Goal: Task Accomplishment & Management: Complete application form

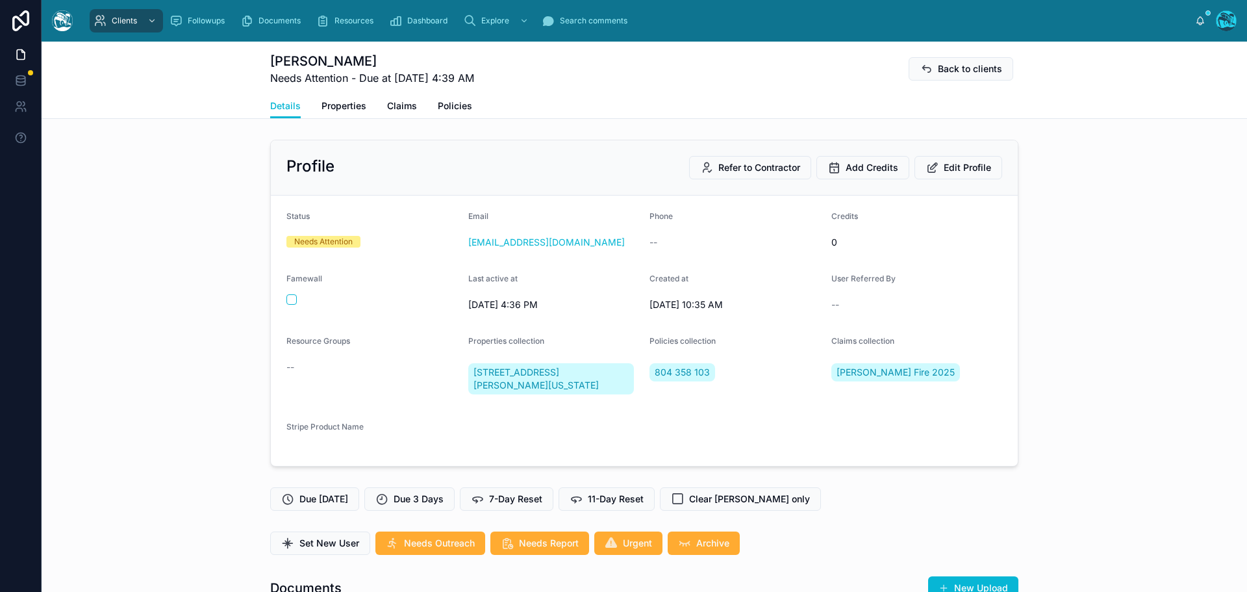
scroll to position [5358, 0]
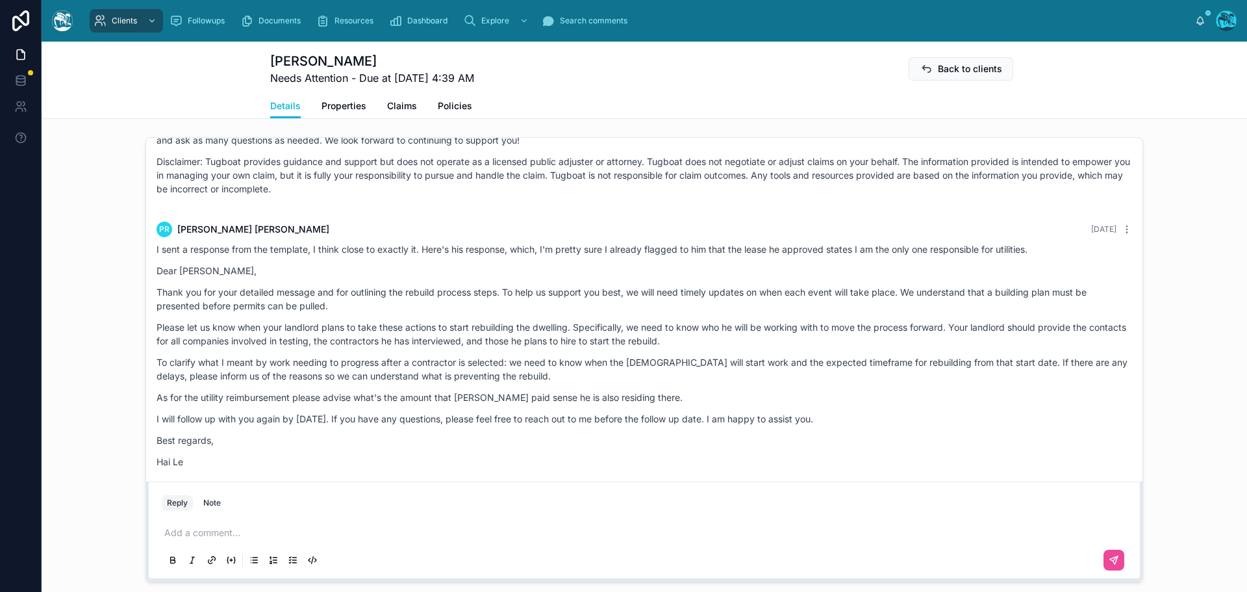
click at [195, 534] on p at bounding box center [646, 532] width 965 height 13
click at [195, 535] on p at bounding box center [646, 532] width 965 height 13
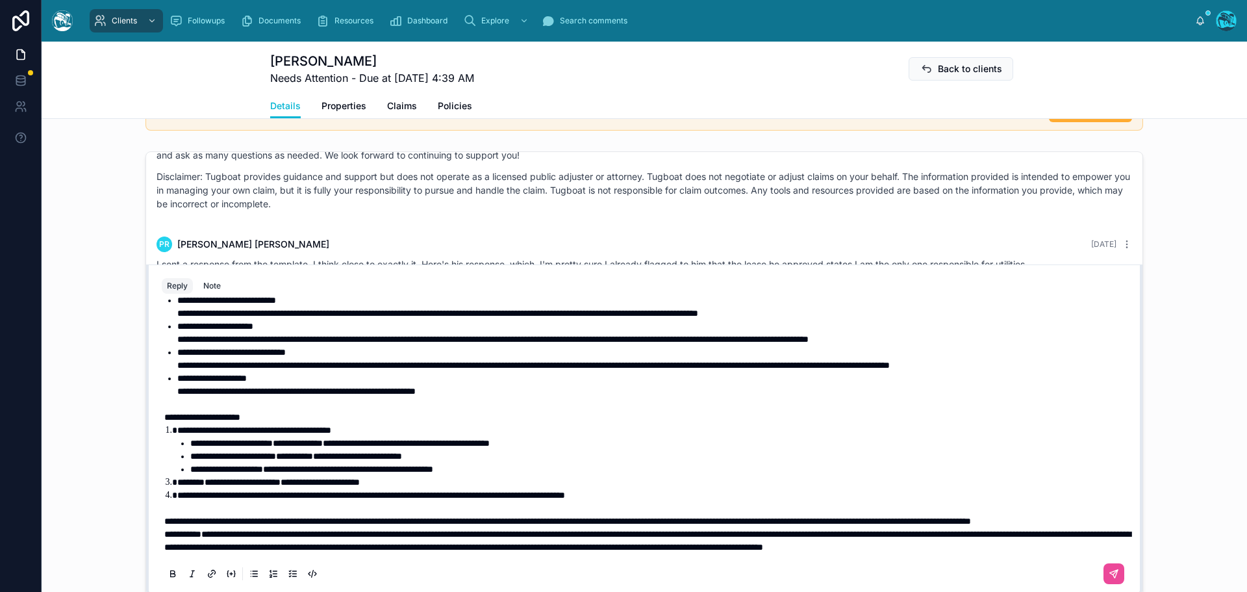
scroll to position [262, 0]
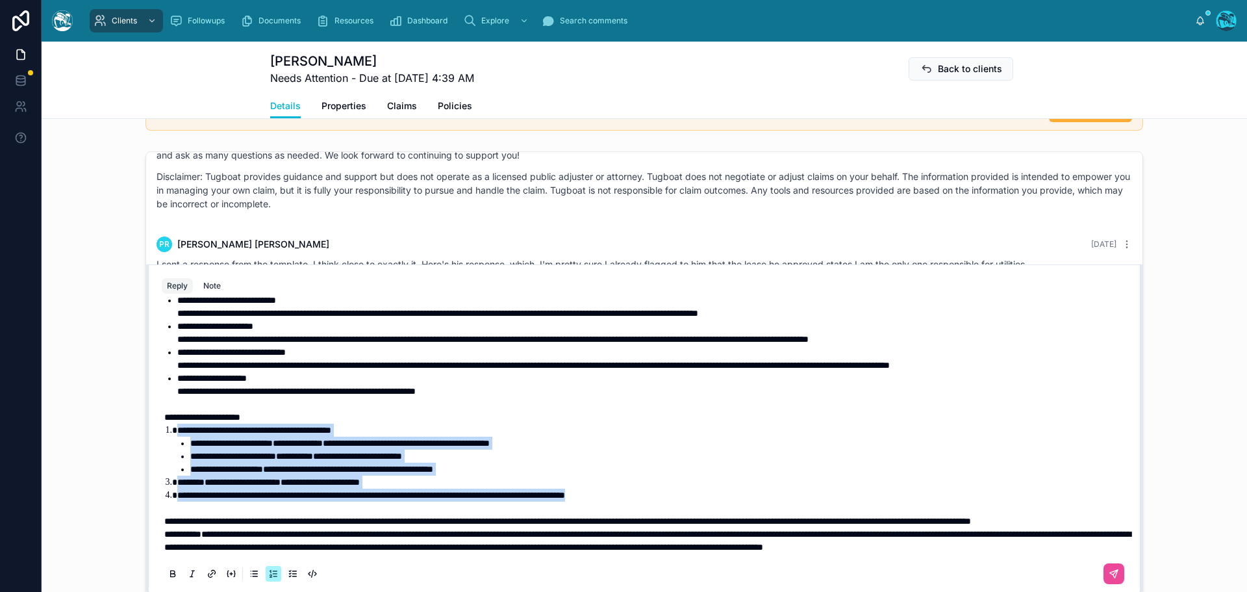
drag, startPoint x: 687, startPoint y: 468, endPoint x: 153, endPoint y: 407, distance: 537.3
click at [154, 407] on div "**********" at bounding box center [644, 444] width 981 height 296
click at [168, 572] on icon at bounding box center [173, 574] width 10 height 10
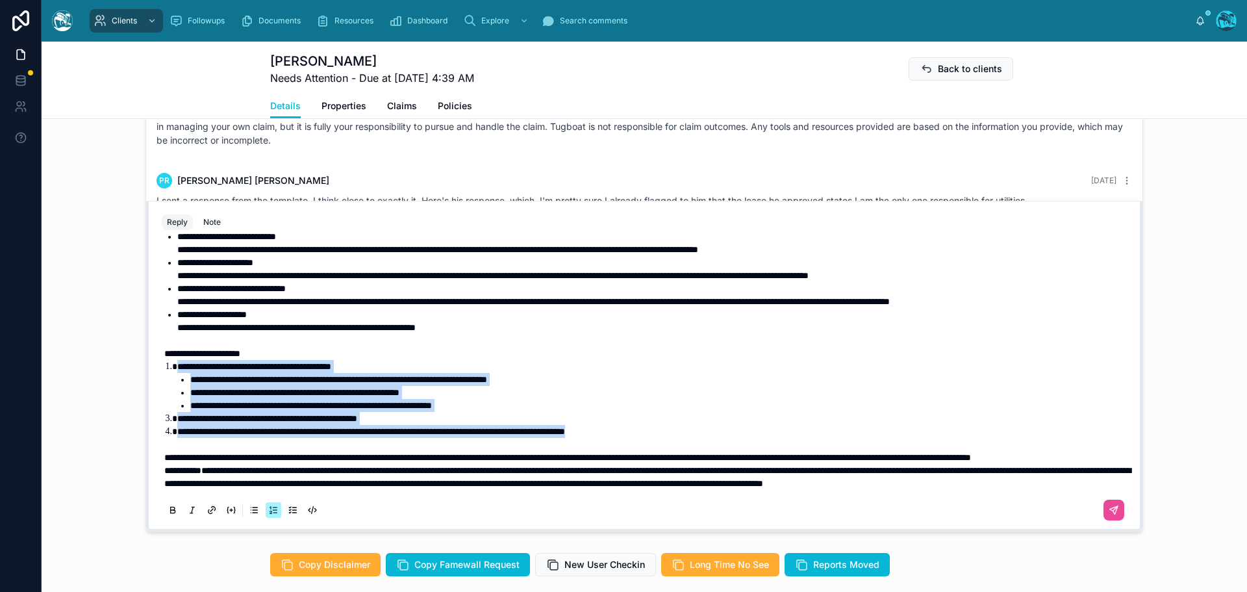
scroll to position [1090, 0]
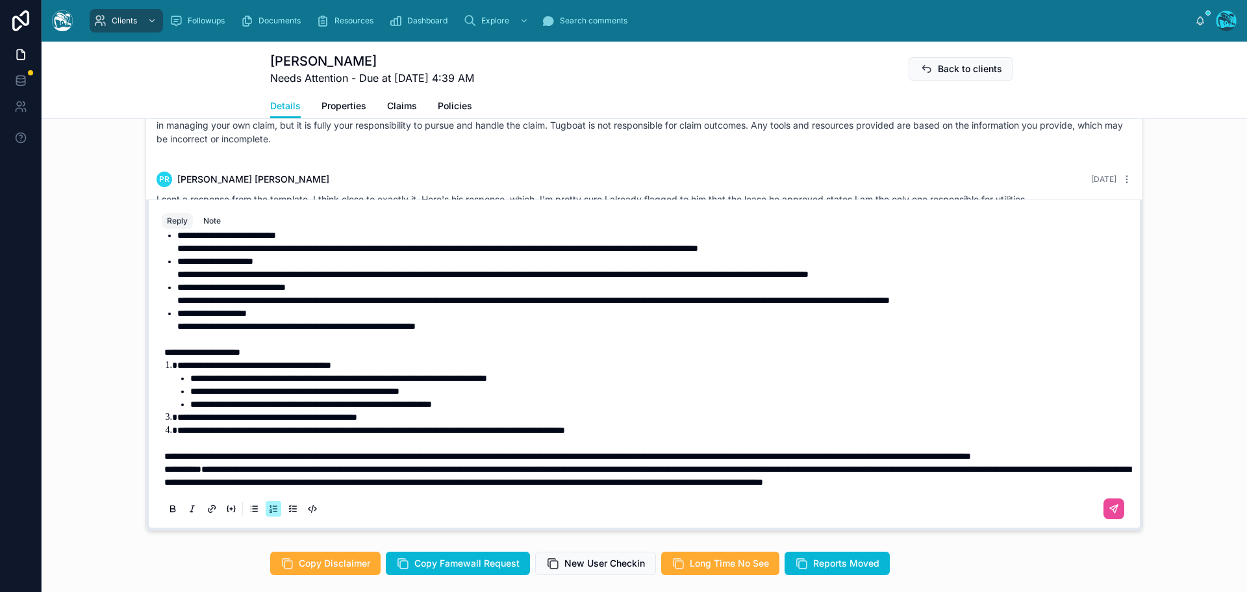
click at [325, 449] on p "**********" at bounding box center [646, 455] width 965 height 13
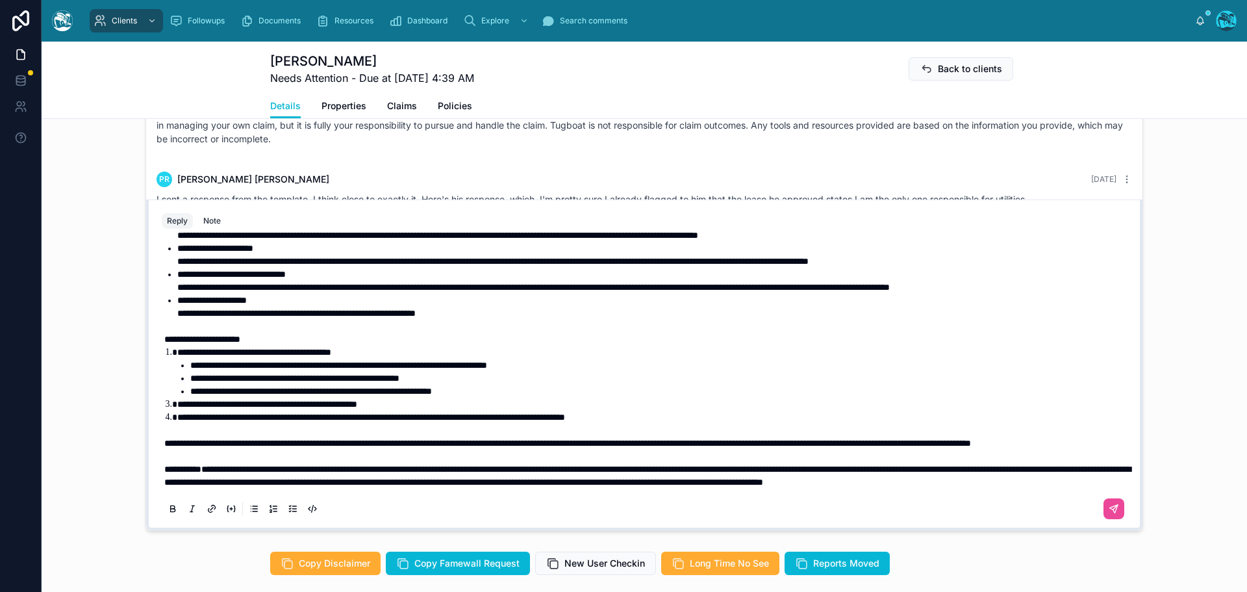
click at [331, 347] on span "**********" at bounding box center [254, 351] width 154 height 9
click at [1109, 505] on icon at bounding box center [1114, 509] width 10 height 10
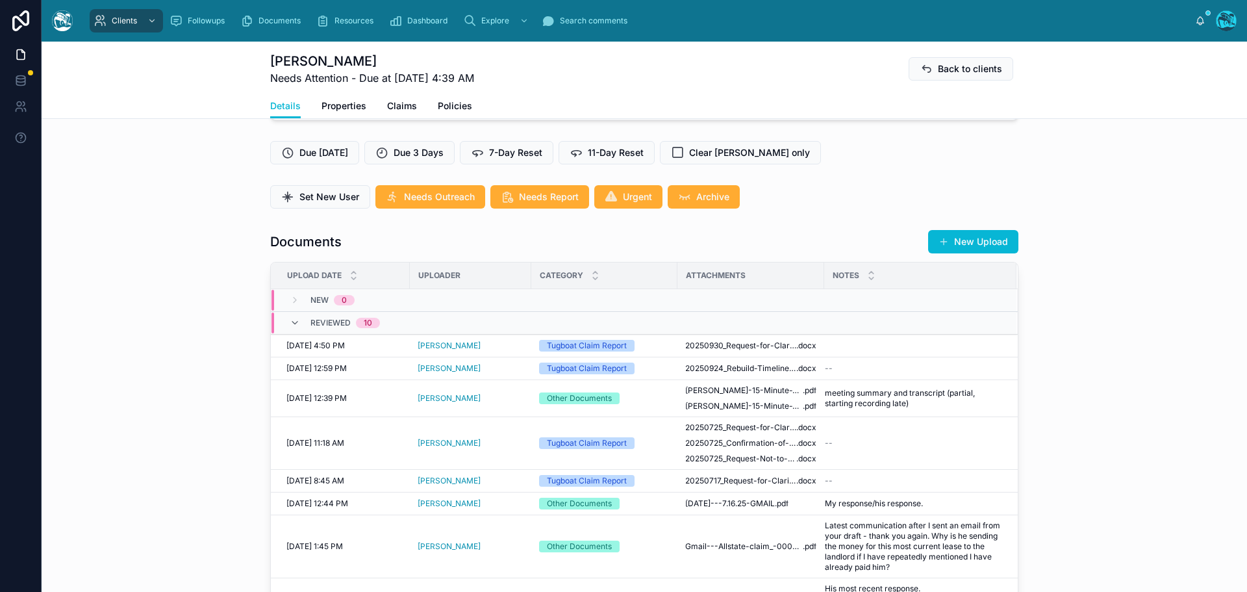
scroll to position [271, 0]
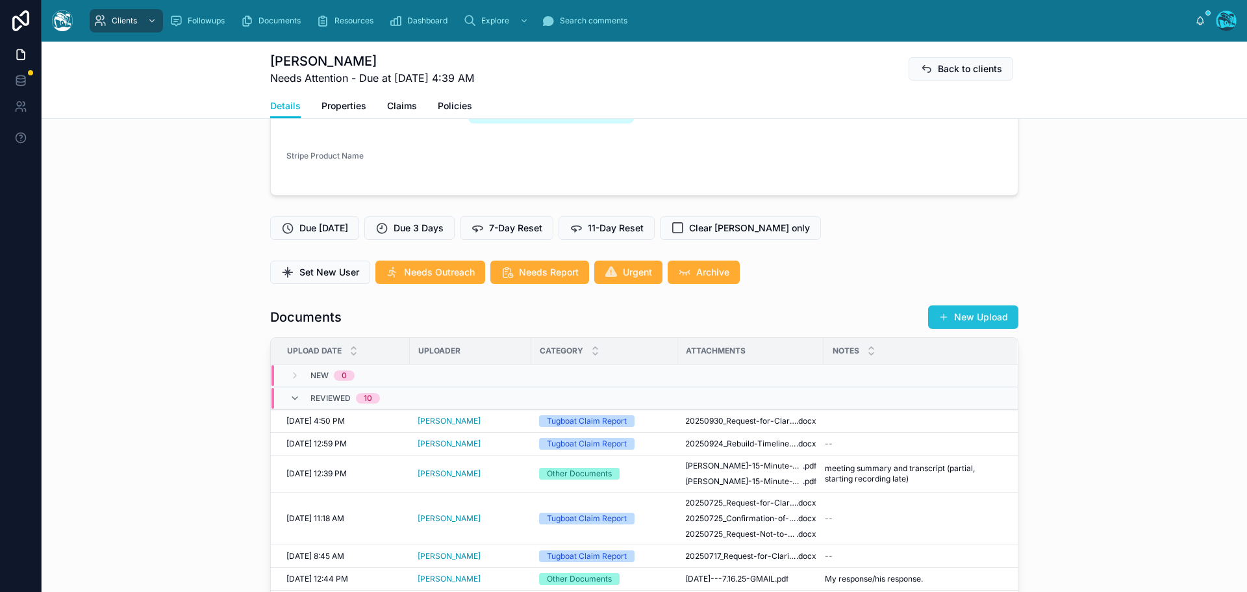
click at [971, 316] on button "New Upload" at bounding box center [973, 316] width 90 height 23
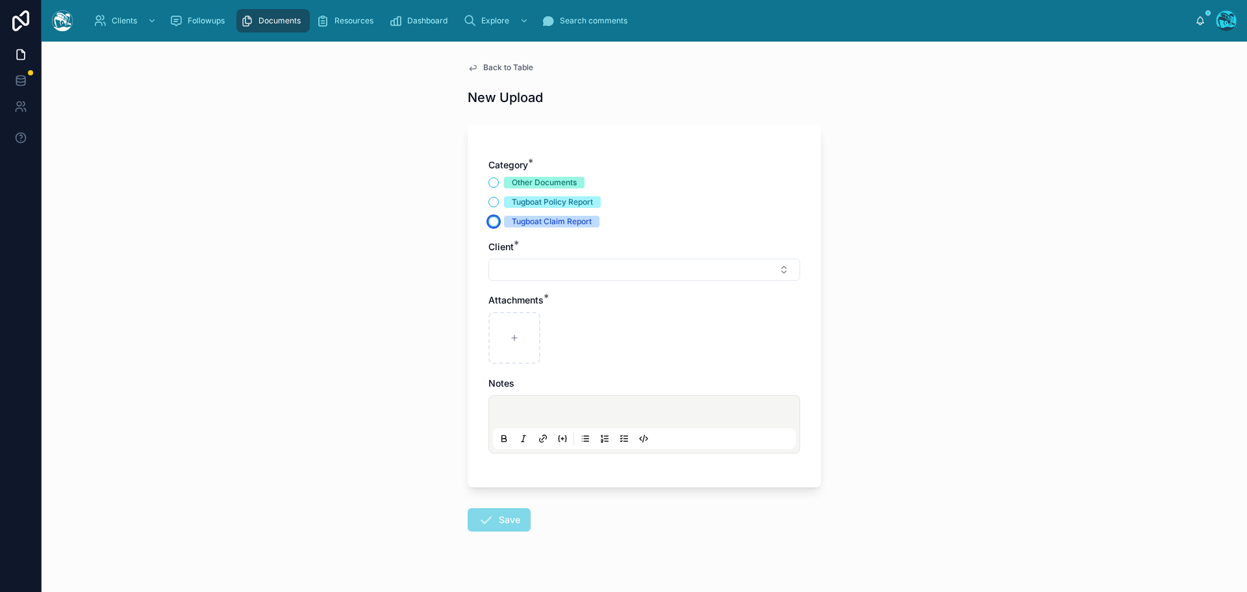
click at [490, 221] on button "Tugboat Claim Report" at bounding box center [493, 221] width 10 height 10
click at [509, 268] on button "Select Button" at bounding box center [644, 269] width 312 height 22
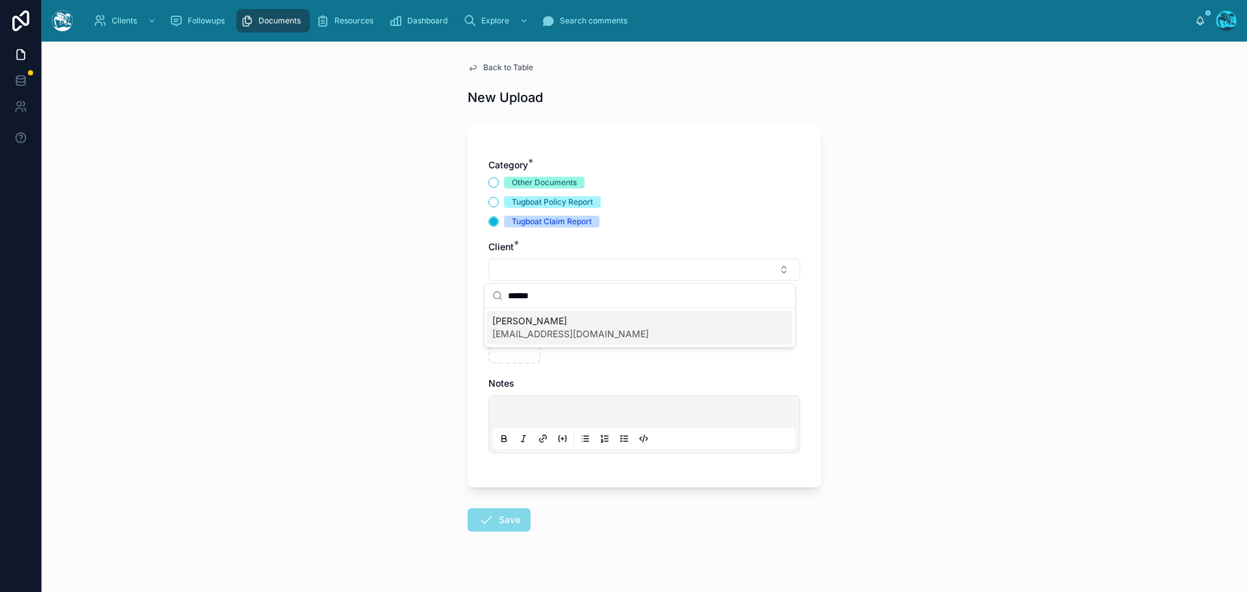
type input "******"
click at [531, 330] on span "[EMAIL_ADDRESS][DOMAIN_NAME]" at bounding box center [570, 333] width 157 height 13
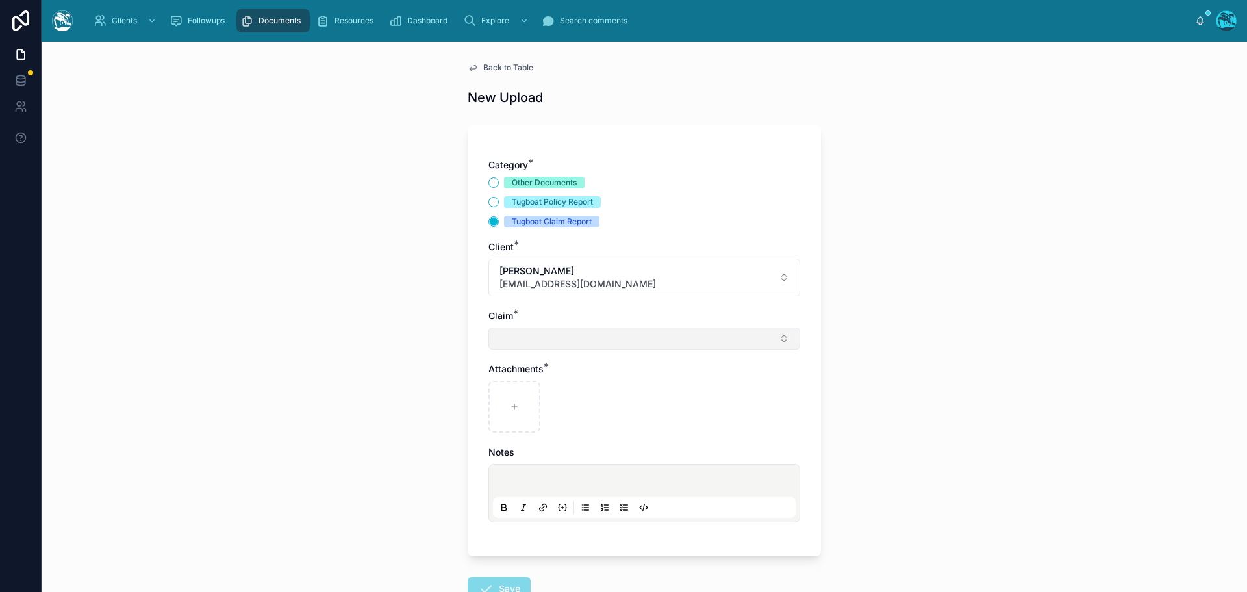
click at [518, 340] on button "Select Button" at bounding box center [644, 338] width 312 height 22
click at [515, 394] on span "[PERSON_NAME] Fire 2025" at bounding box center [551, 389] width 118 height 13
click at [514, 407] on icon at bounding box center [514, 409] width 0 height 5
type input "**********"
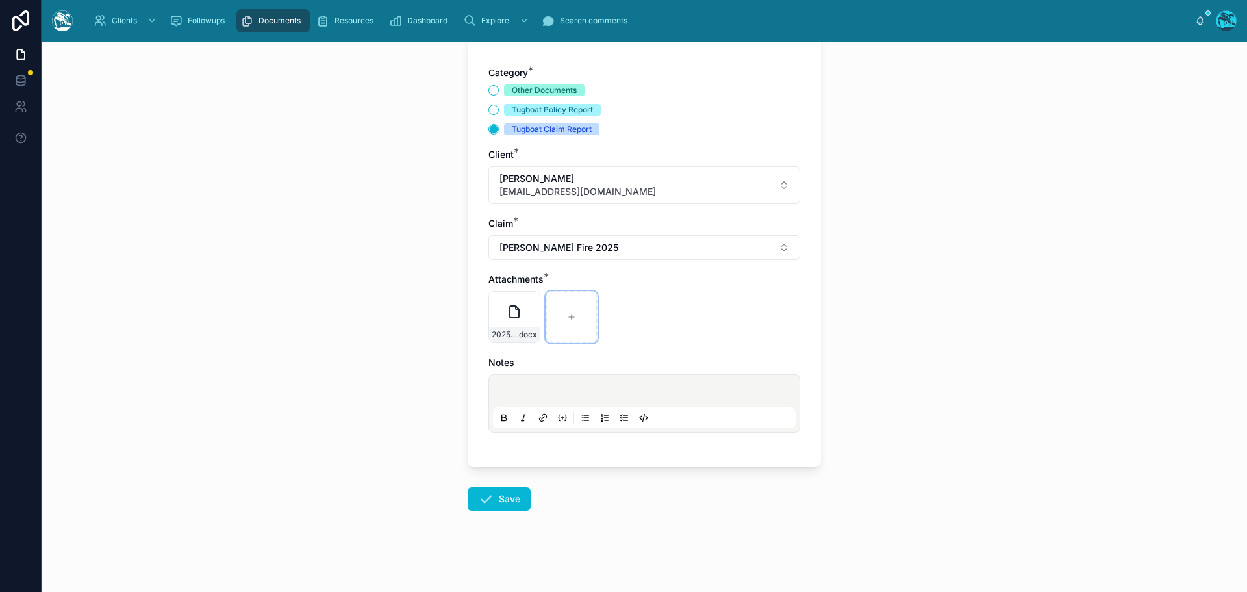
scroll to position [94, 0]
click at [508, 496] on button "Save" at bounding box center [499, 496] width 63 height 23
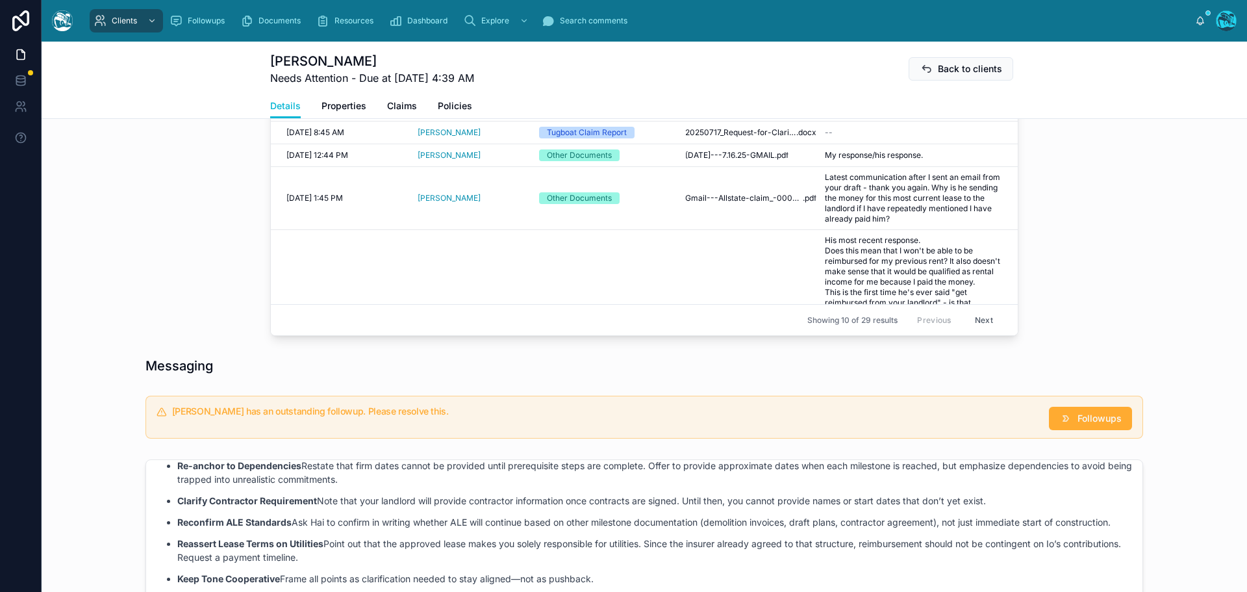
scroll to position [707, 0]
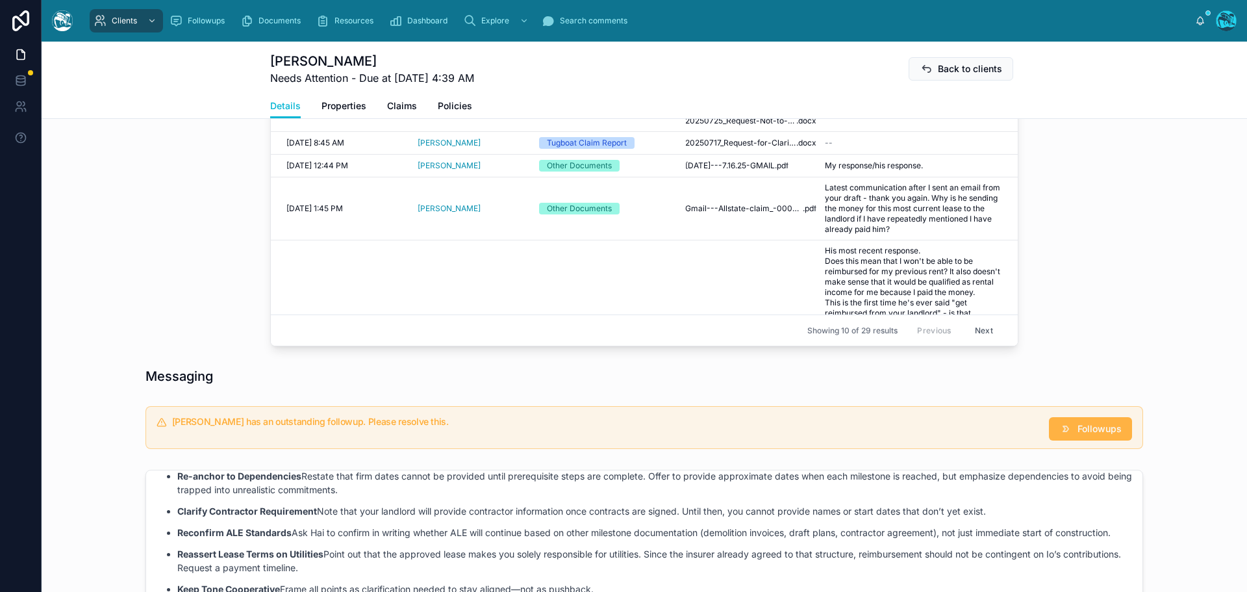
click at [1101, 429] on span "Followups" at bounding box center [1099, 428] width 44 height 13
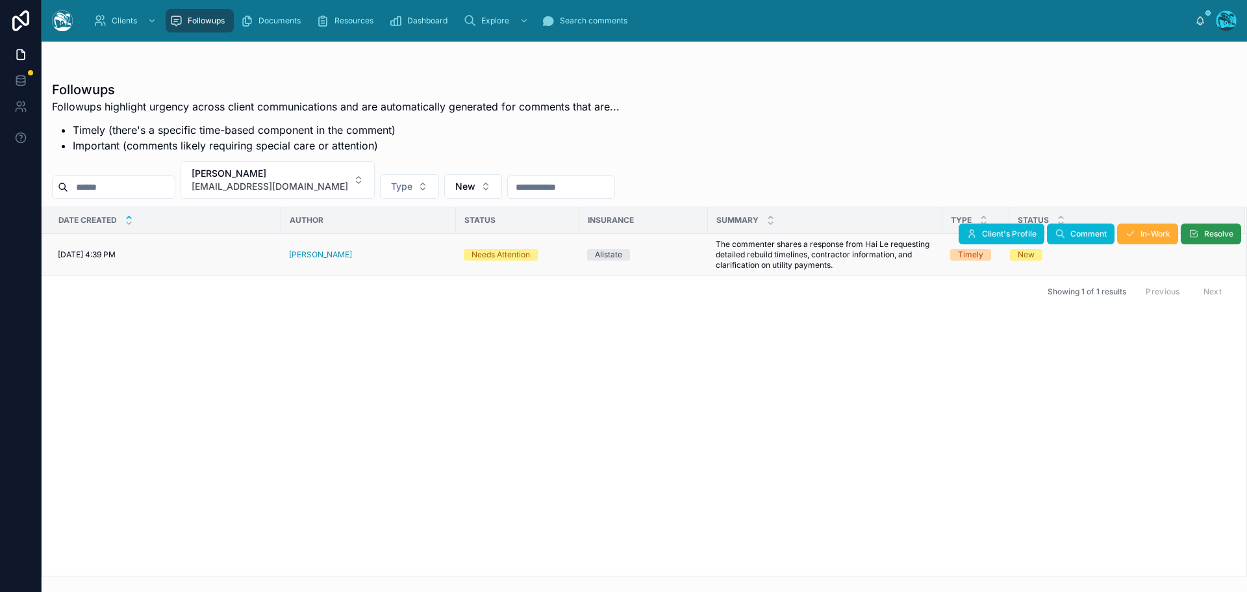
click at [1222, 237] on span "Resolve" at bounding box center [1218, 234] width 29 height 10
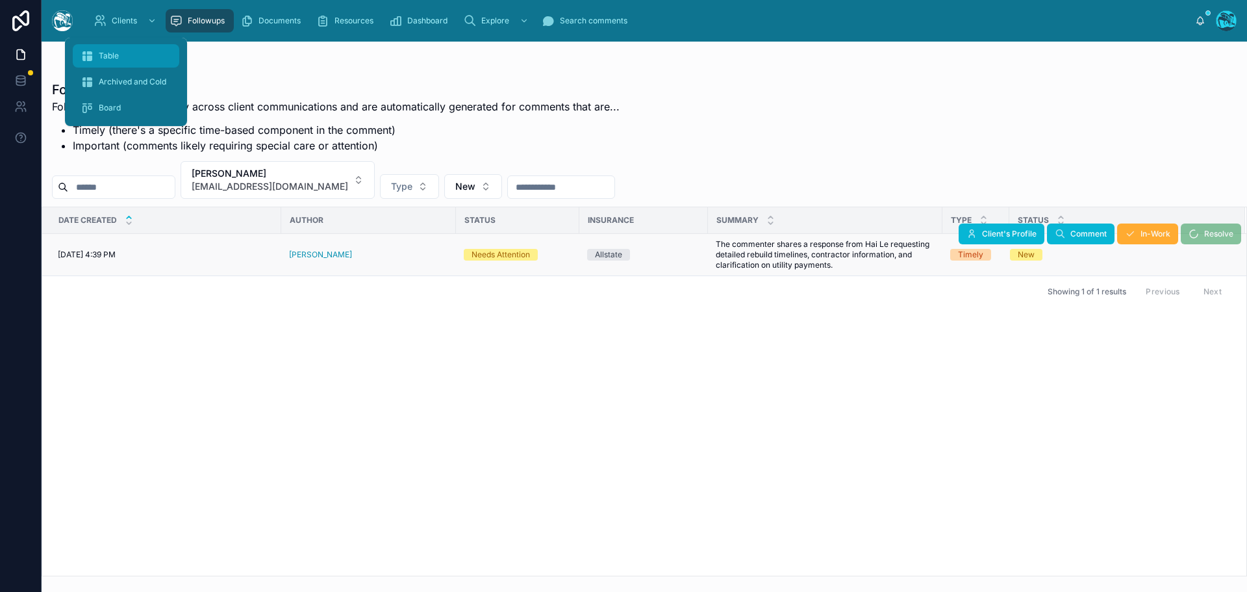
click at [107, 53] on span "Table" at bounding box center [109, 56] width 20 height 10
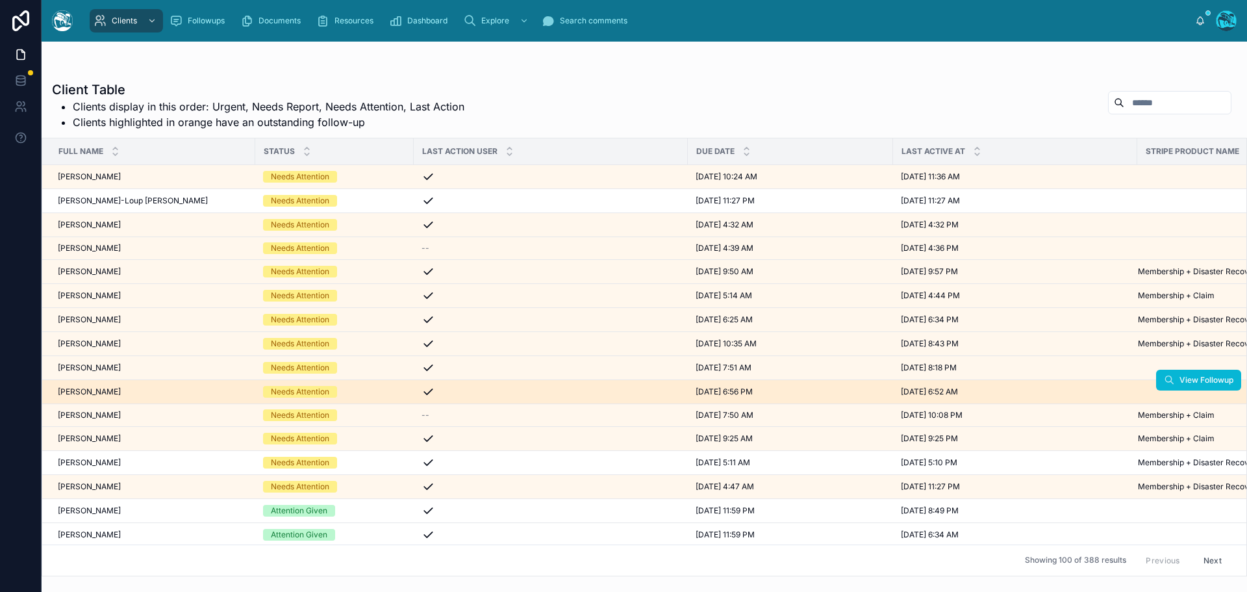
click at [130, 393] on div "[PERSON_NAME] [PERSON_NAME]" at bounding box center [153, 391] width 190 height 10
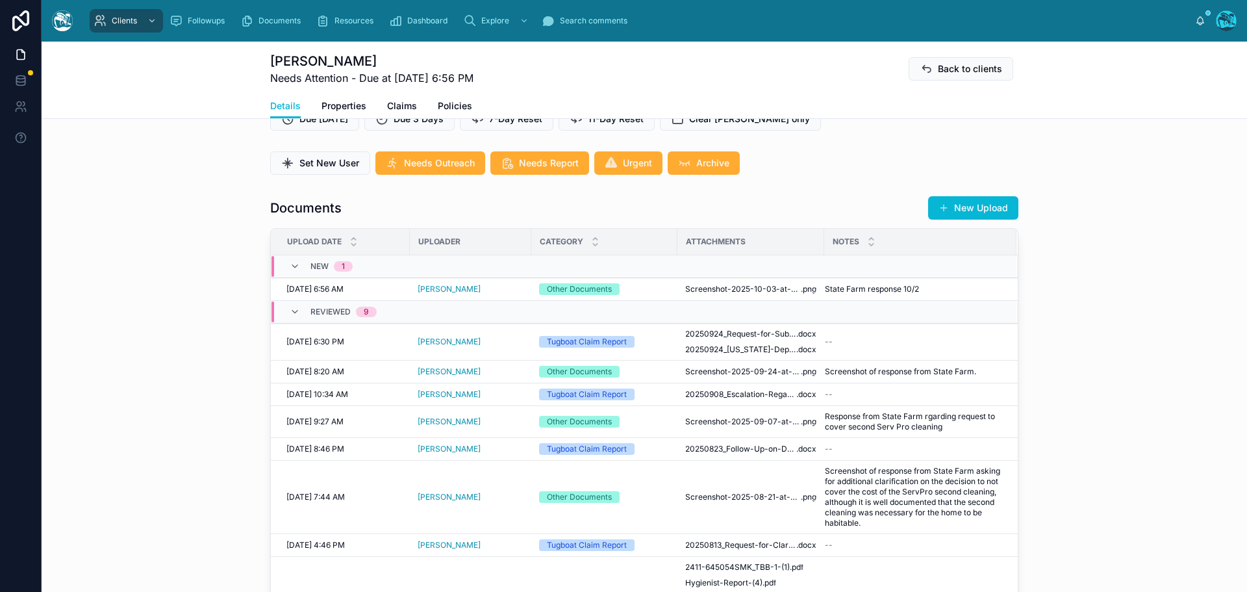
scroll to position [390, 0]
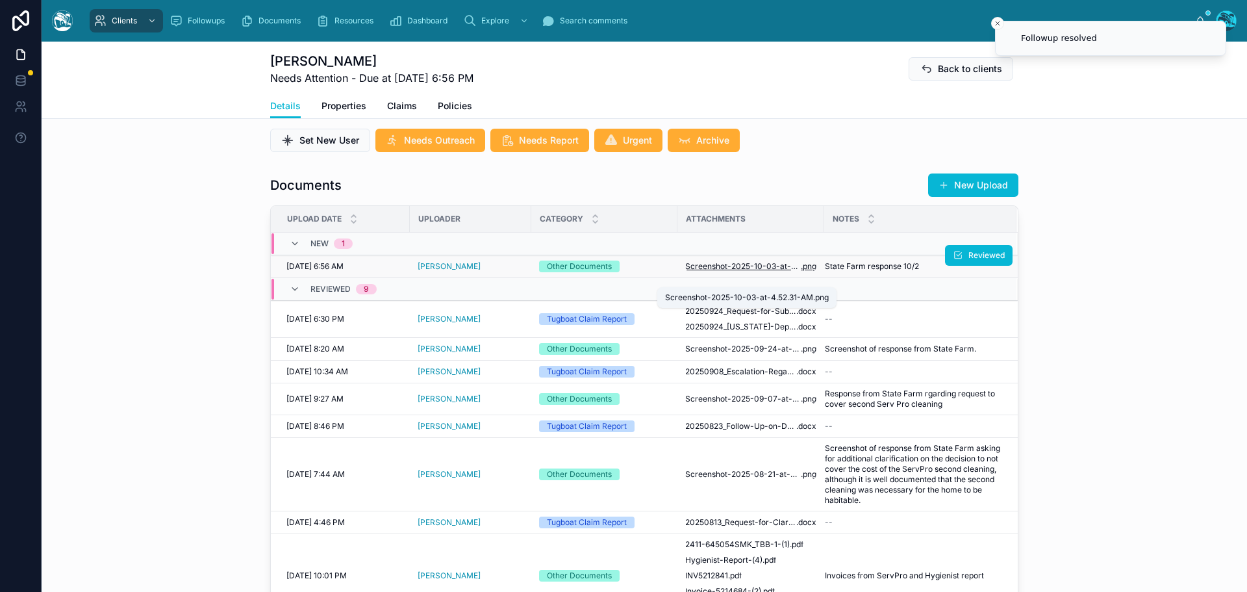
click at [755, 271] on span "Screenshot-2025-10-03-at-4.52.31-AM" at bounding box center [743, 266] width 116 height 10
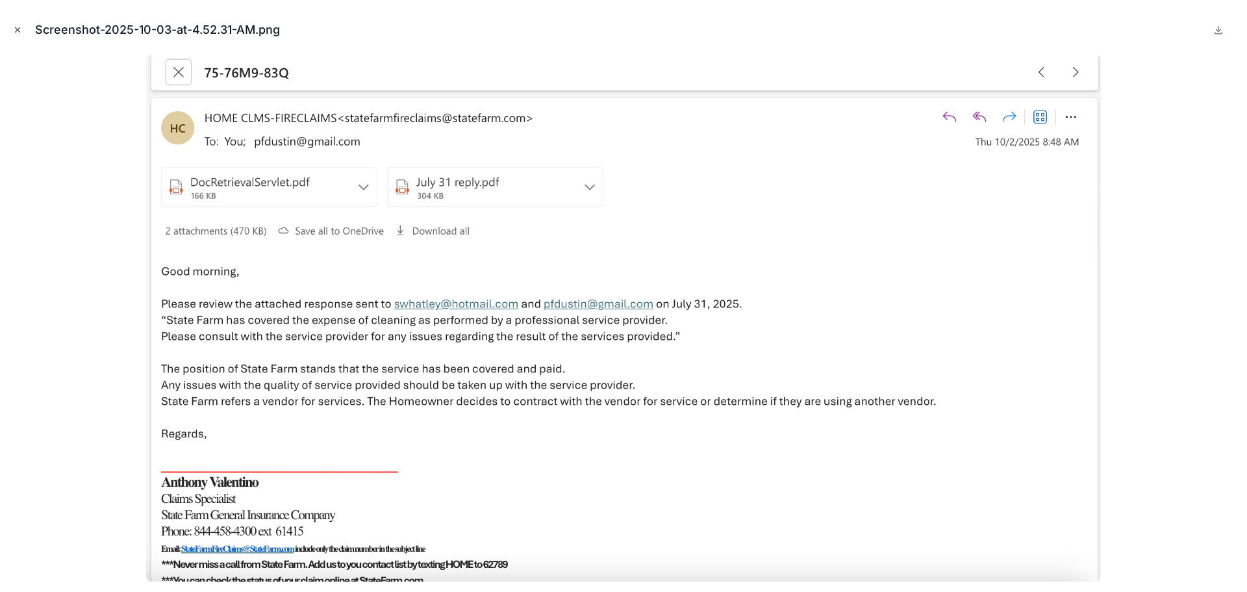
click at [16, 28] on icon "Close modal" at bounding box center [18, 30] width 5 height 5
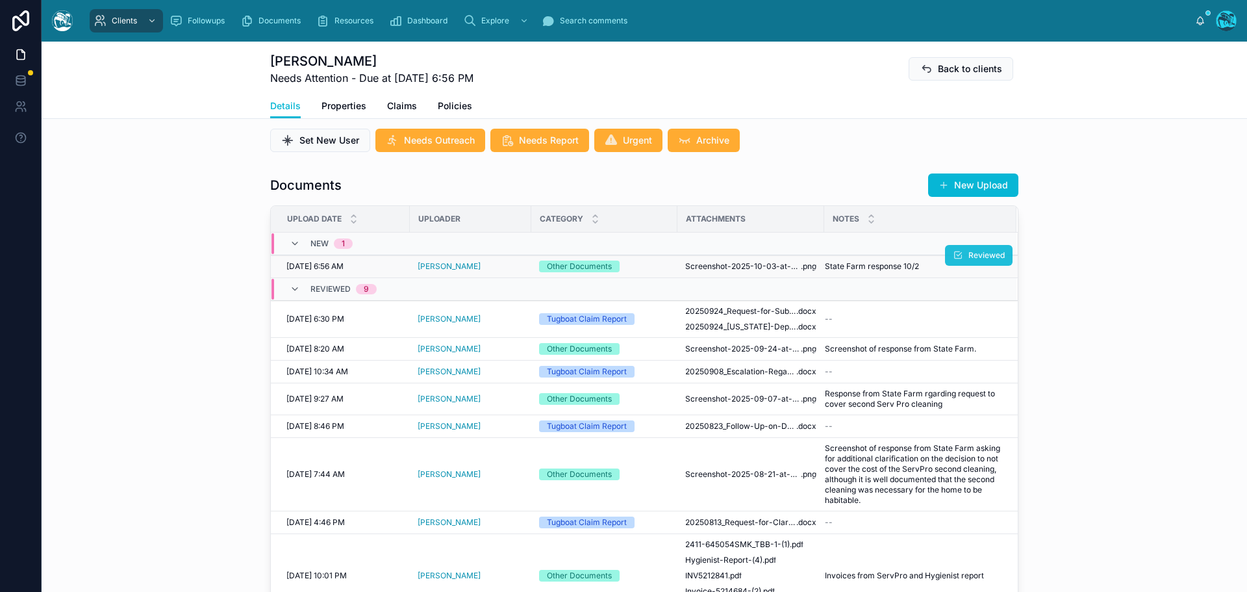
click at [953, 266] on button "Reviewed" at bounding box center [979, 255] width 68 height 21
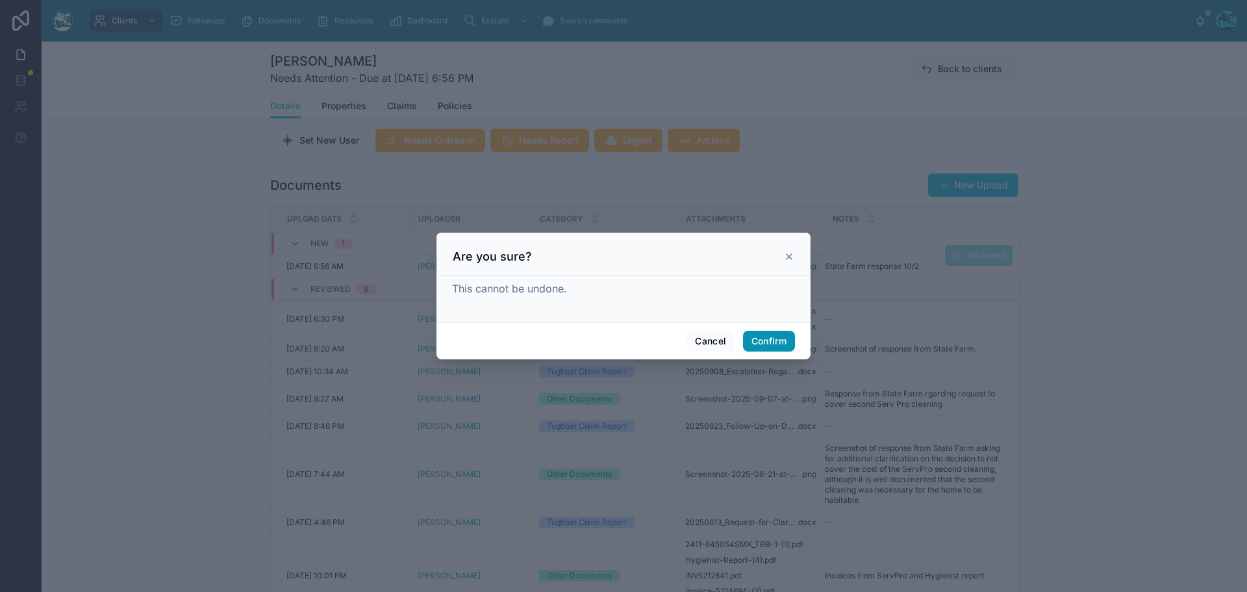
click at [762, 335] on button "Confirm" at bounding box center [769, 341] width 52 height 21
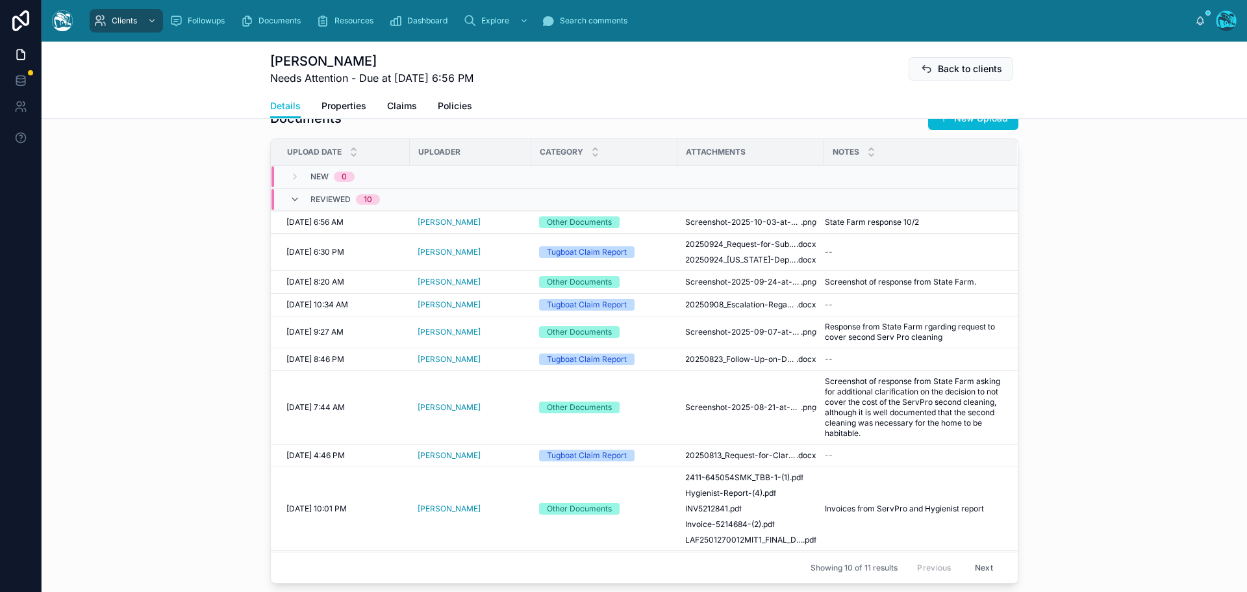
scroll to position [455, 0]
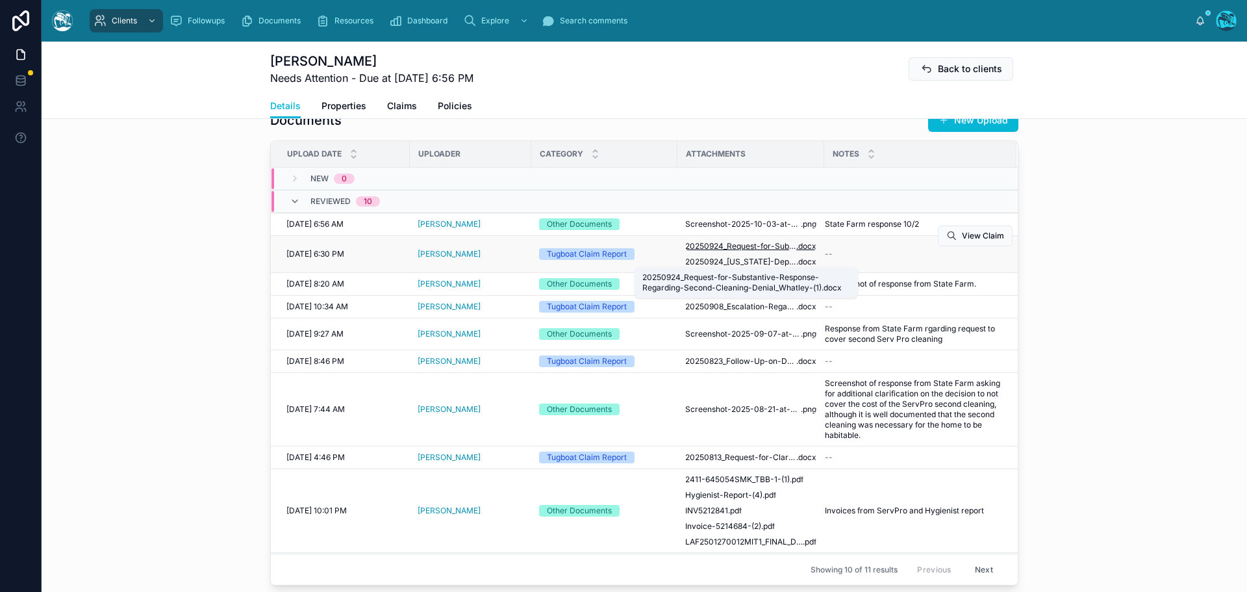
click at [772, 251] on span "20250924_Request-for-Substantive-Response-Regarding-Second-Cleaning-Denial_What…" at bounding box center [740, 246] width 111 height 10
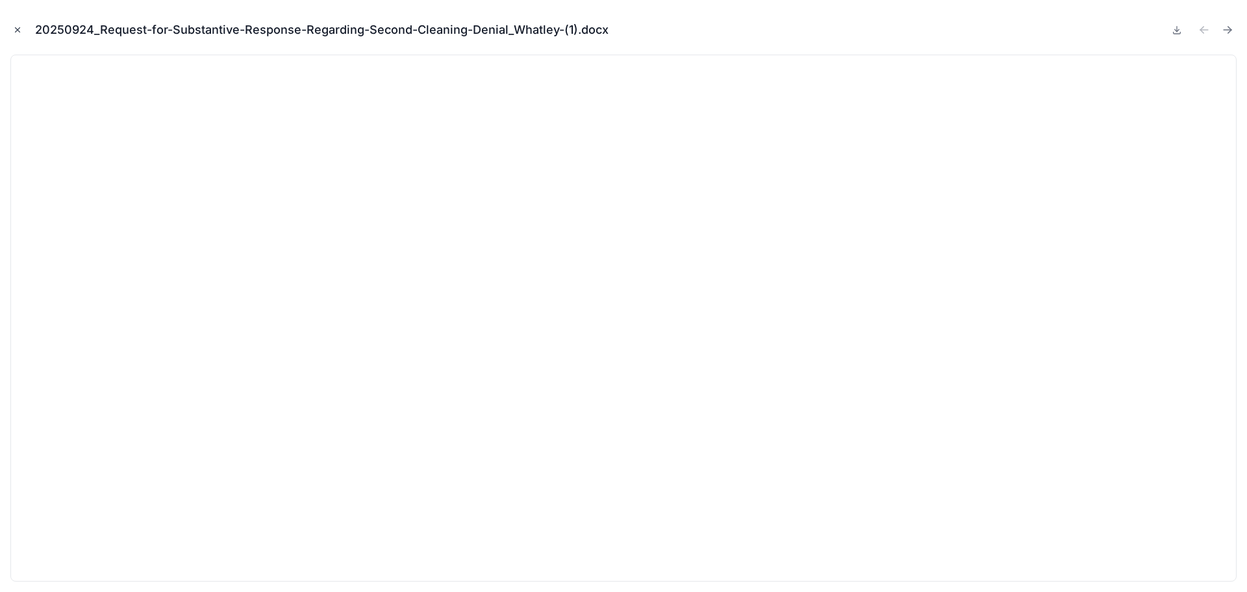
click at [19, 29] on icon "Close modal" at bounding box center [17, 29] width 9 height 9
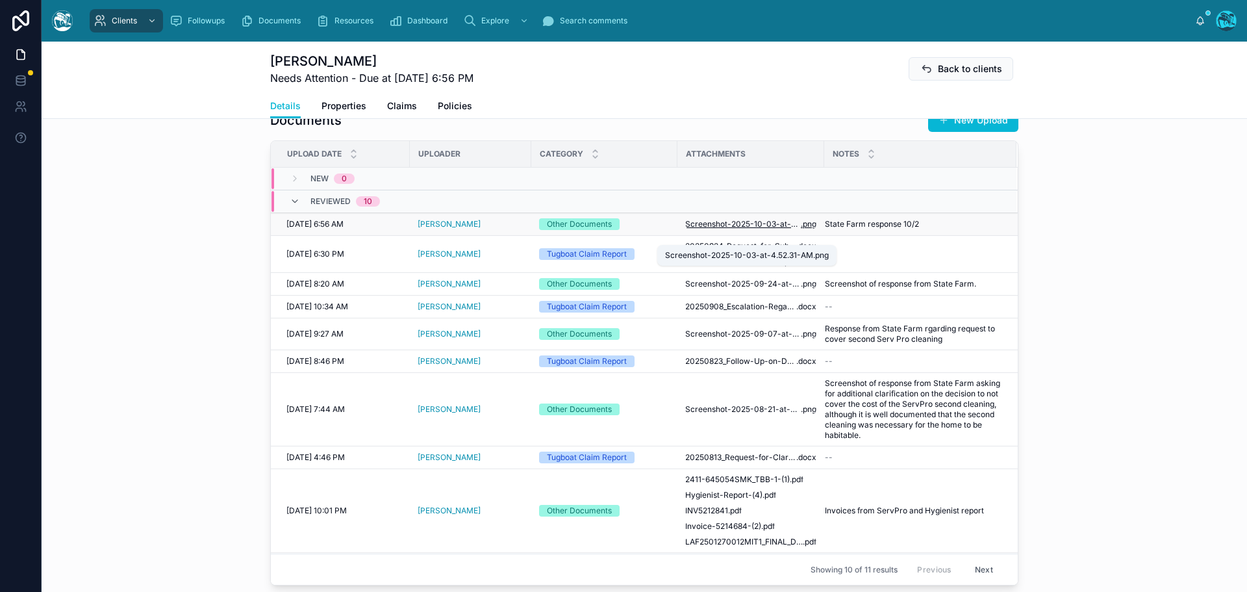
click at [716, 229] on span "Screenshot-2025-10-03-at-4.52.31-AM" at bounding box center [743, 224] width 116 height 10
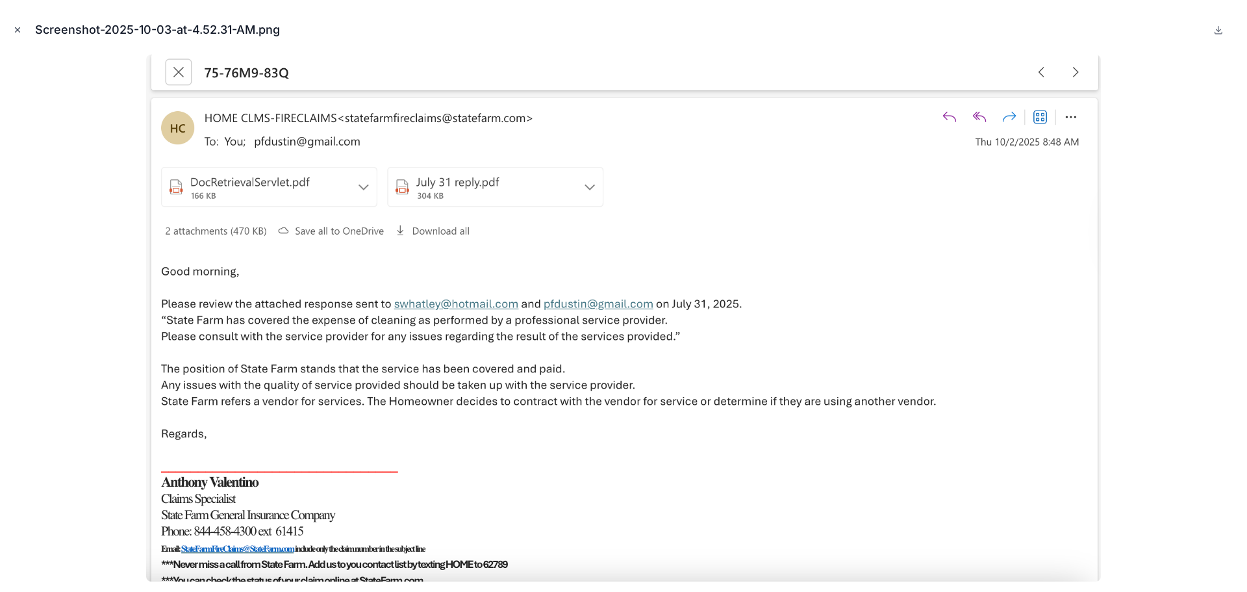
click at [19, 28] on icon "Close modal" at bounding box center [18, 30] width 5 height 5
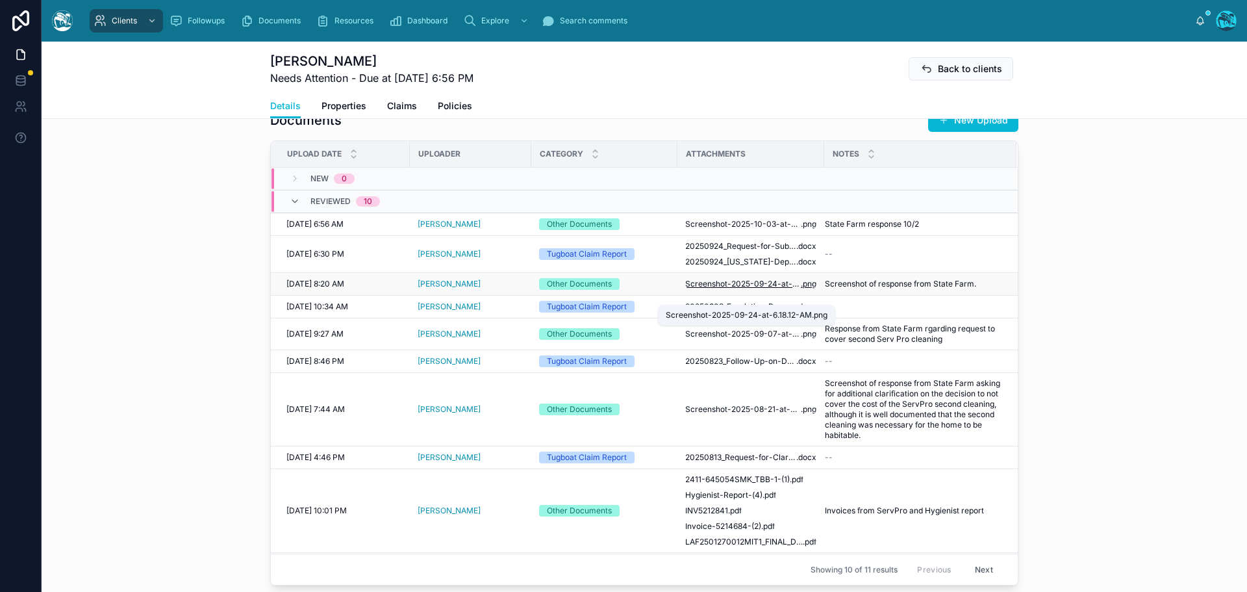
click at [742, 289] on span "Screenshot-2025-09-24-at-6.18.12-AM" at bounding box center [743, 284] width 116 height 10
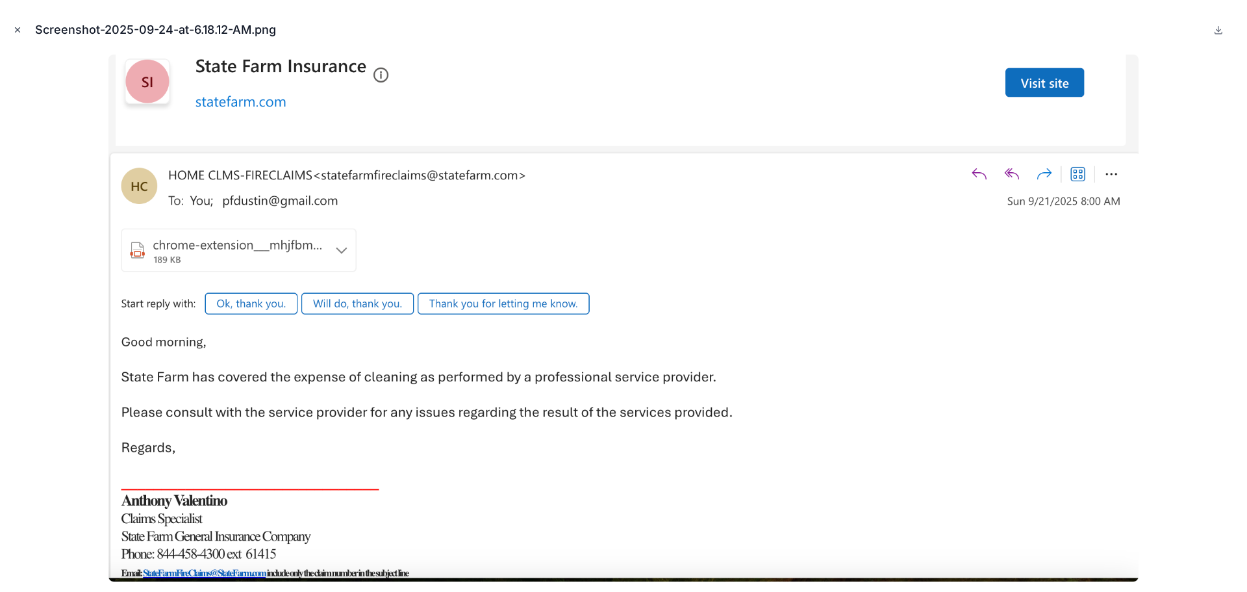
click at [16, 29] on icon "Close modal" at bounding box center [17, 29] width 9 height 9
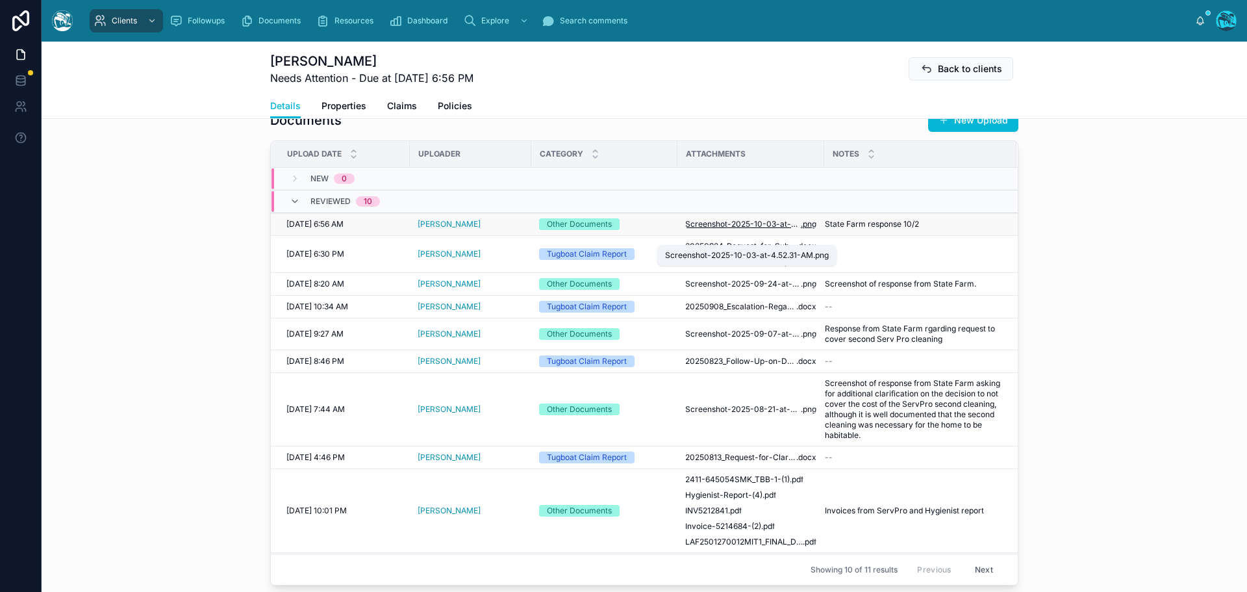
click at [733, 229] on span "Screenshot-2025-10-03-at-4.52.31-AM" at bounding box center [743, 224] width 116 height 10
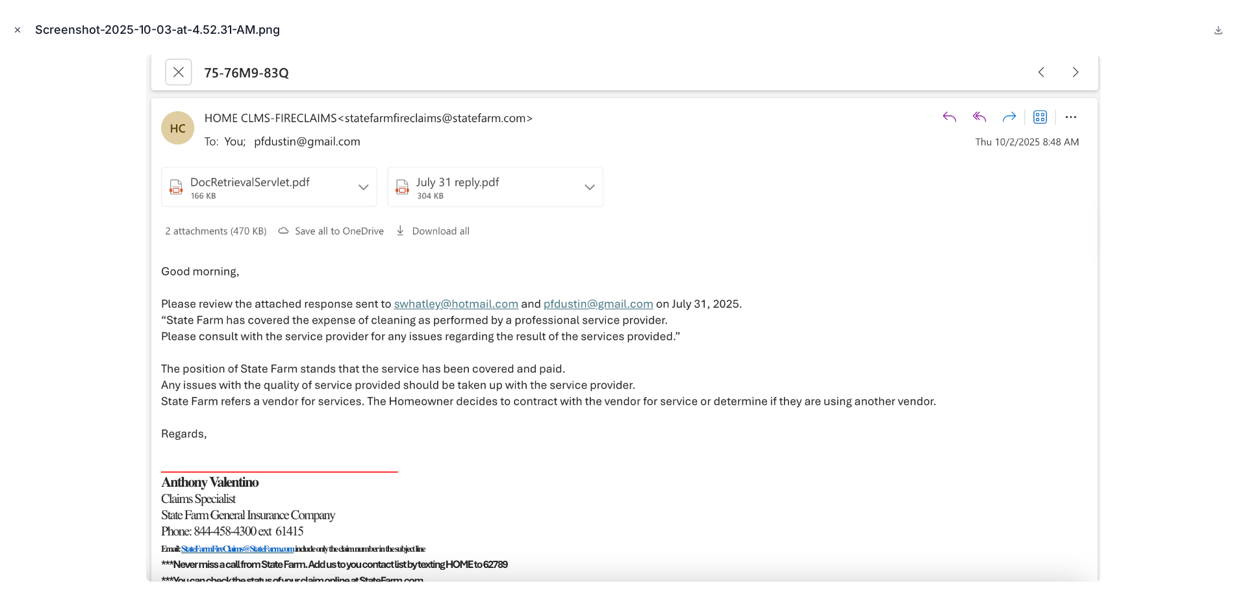
click at [16, 30] on icon "Close modal" at bounding box center [17, 29] width 9 height 9
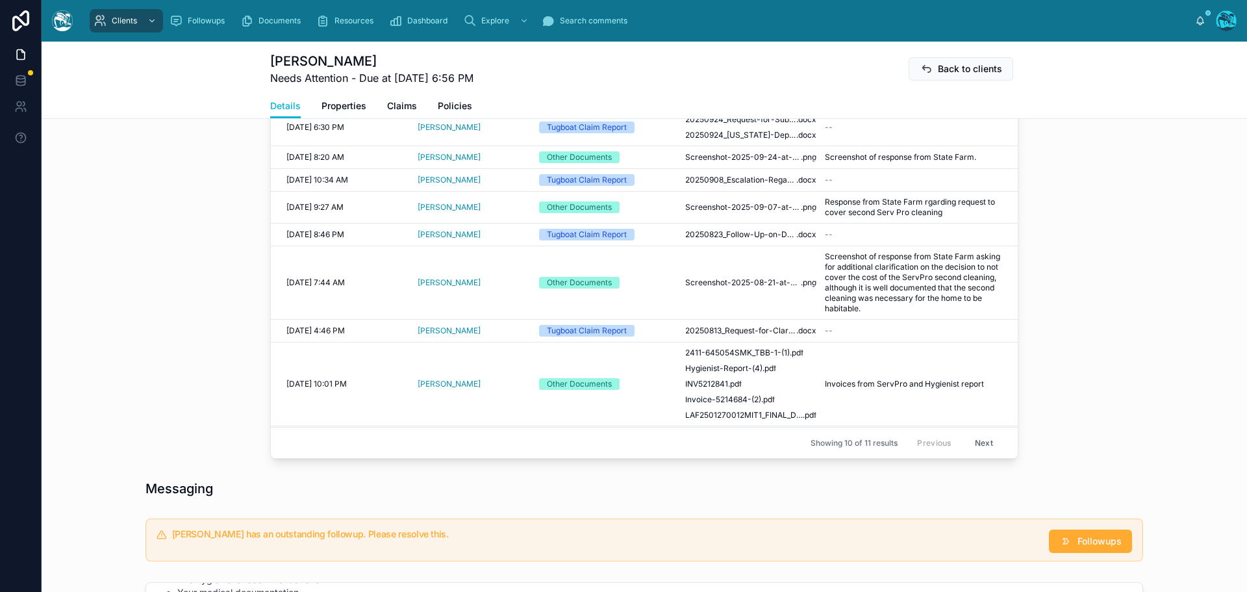
scroll to position [585, 0]
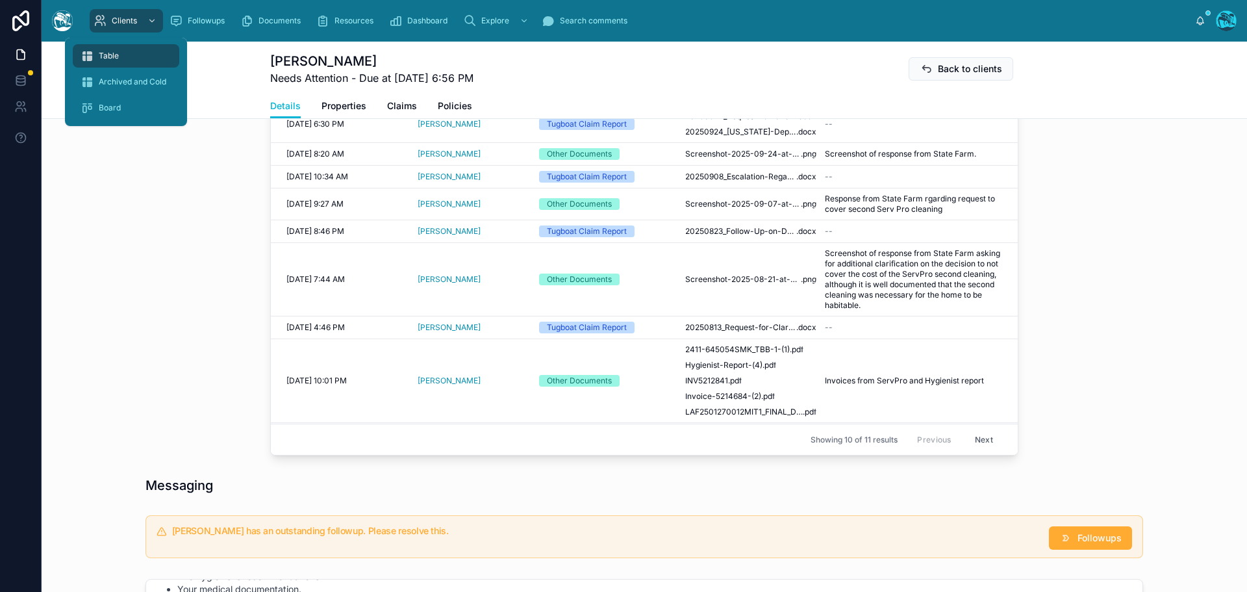
drag, startPoint x: 120, startPoint y: 55, endPoint x: 125, endPoint y: 60, distance: 7.3
click at [120, 55] on div "Table" at bounding box center [126, 55] width 91 height 21
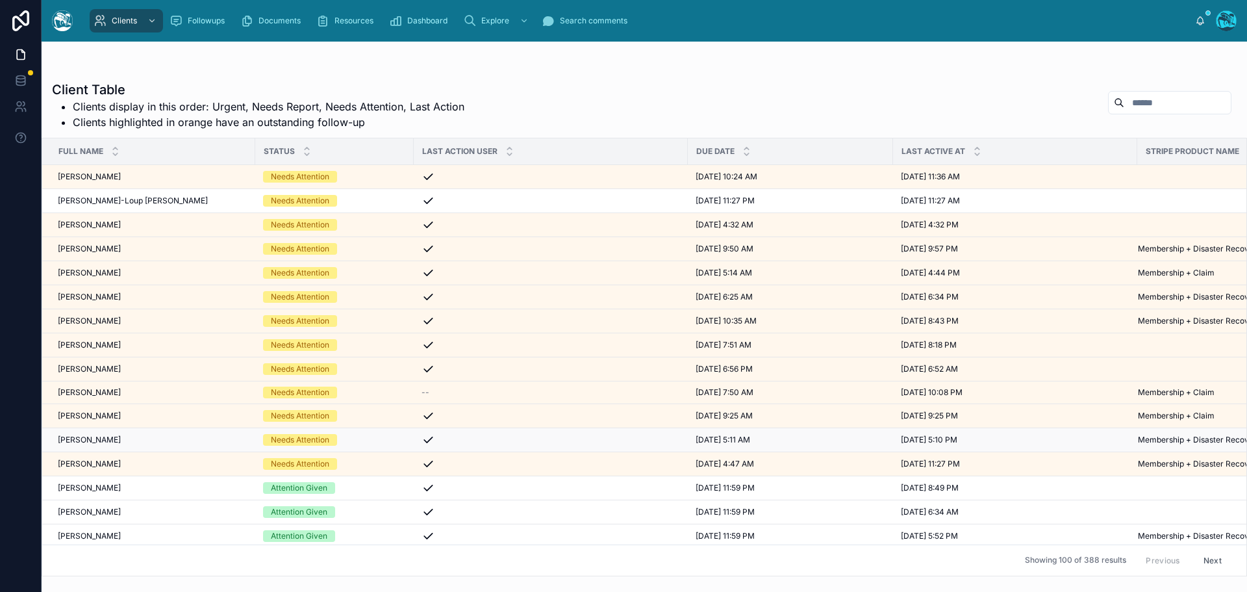
scroll to position [65, 0]
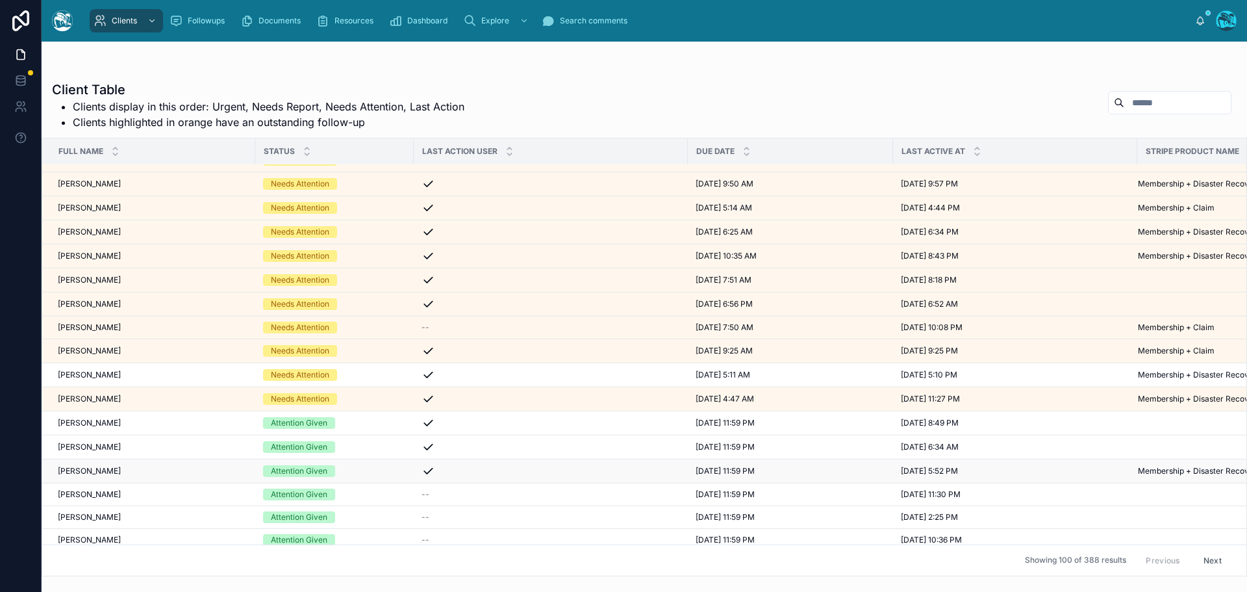
click at [159, 468] on div "[PERSON_NAME] [PERSON_NAME]" at bounding box center [153, 471] width 190 height 10
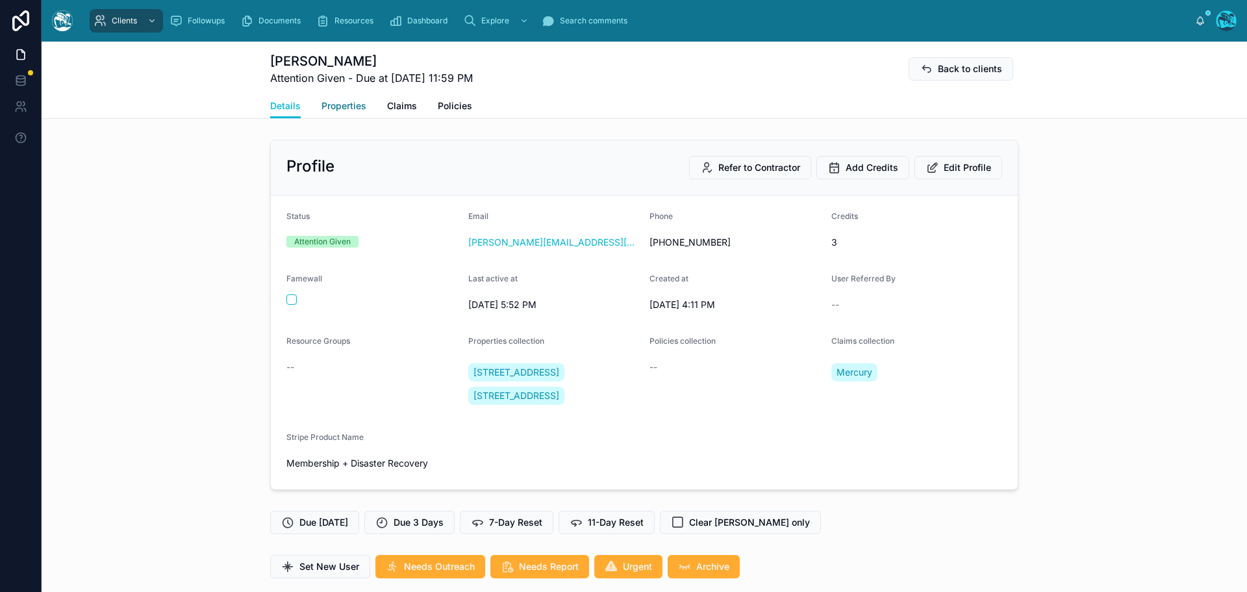
click at [346, 105] on span "Properties" at bounding box center [343, 105] width 45 height 13
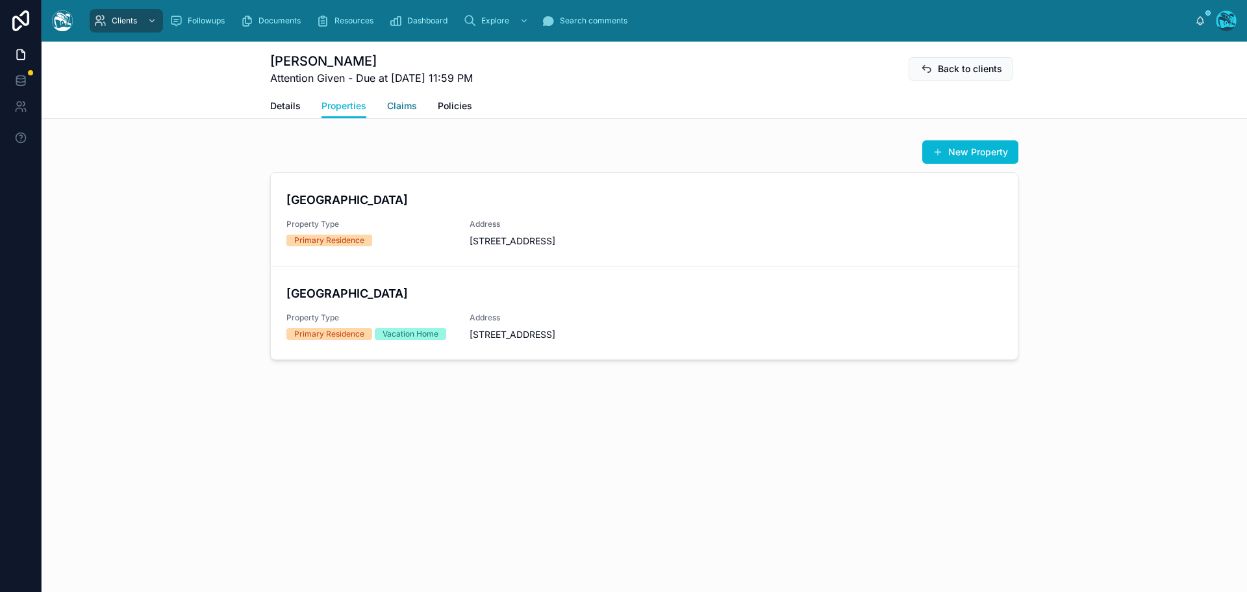
click at [400, 105] on span "Claims" at bounding box center [402, 105] width 30 height 13
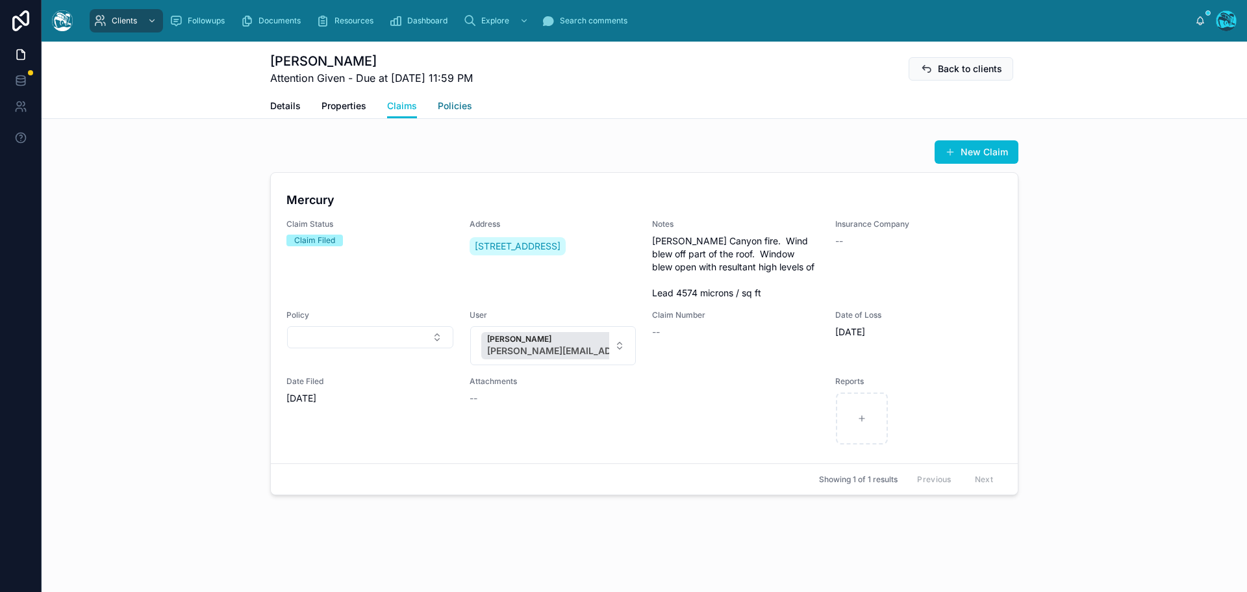
click at [453, 107] on span "Policies" at bounding box center [455, 105] width 34 height 13
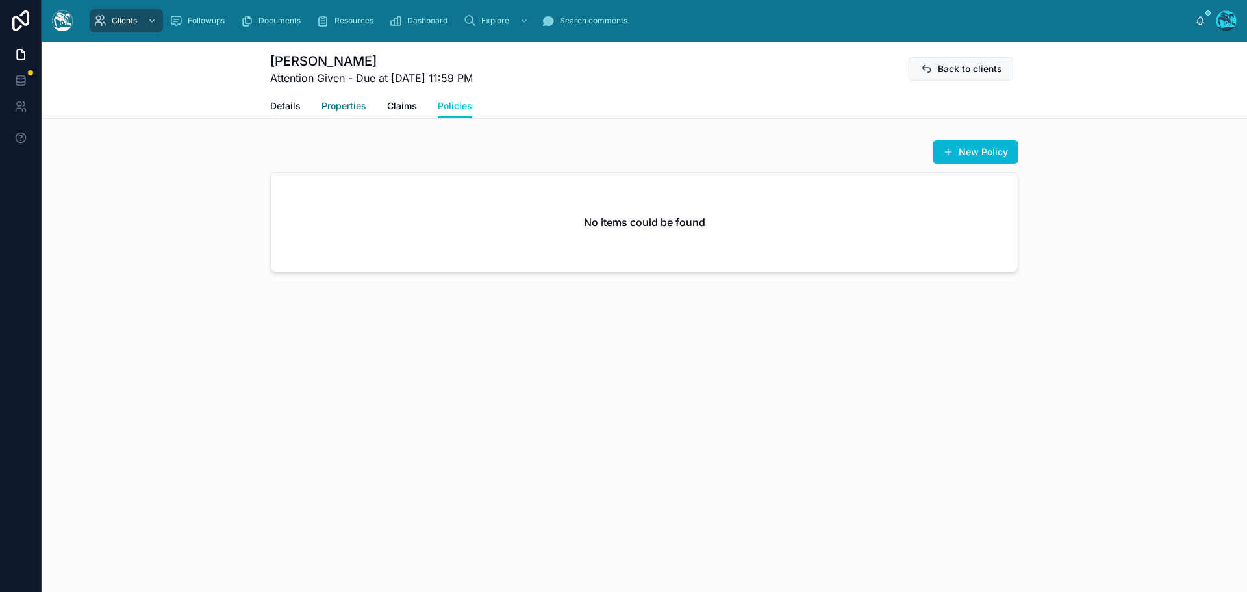
click at [340, 105] on span "Properties" at bounding box center [343, 105] width 45 height 13
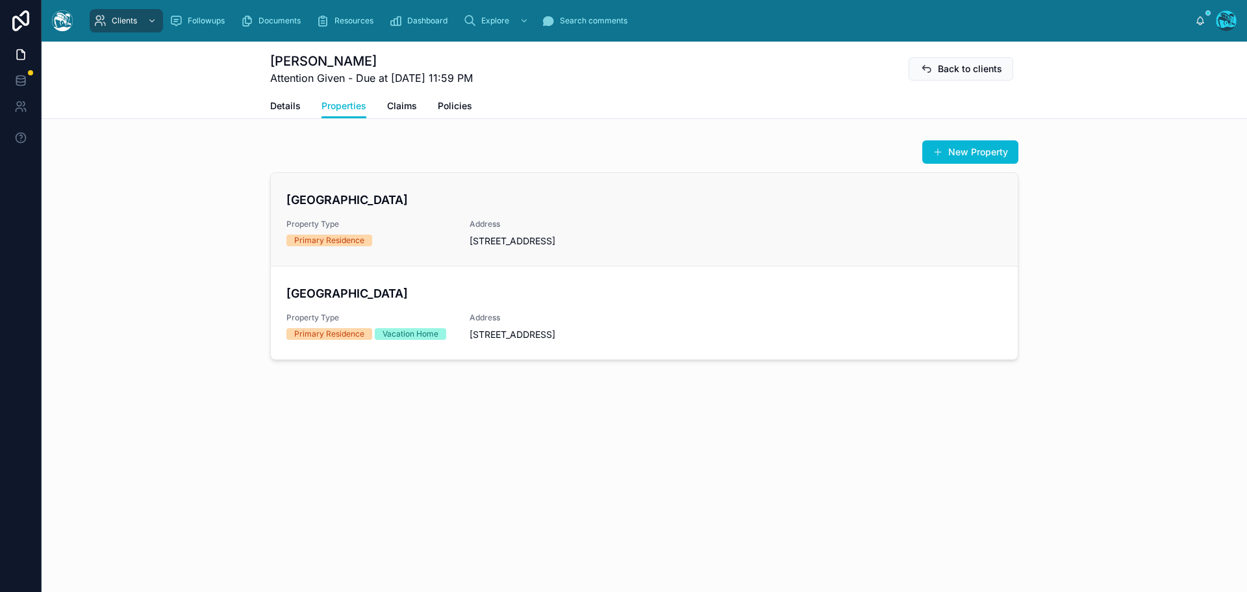
click at [428, 227] on span "Property Type" at bounding box center [370, 224] width 168 height 10
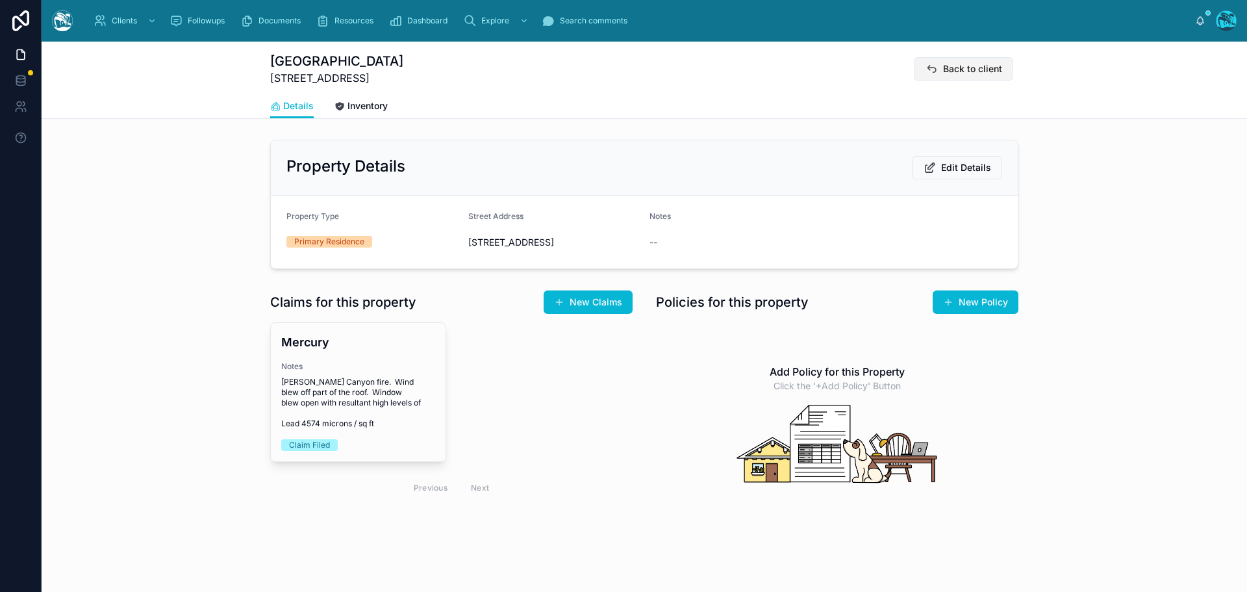
click at [943, 66] on span "Back to client" at bounding box center [972, 68] width 59 height 13
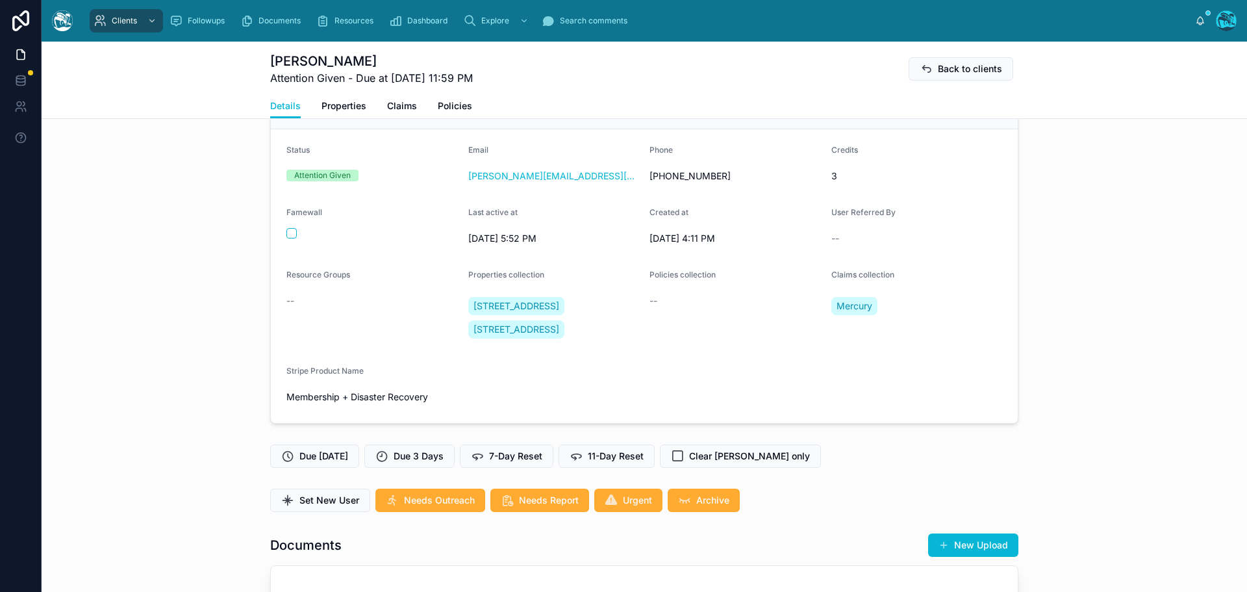
scroll to position [65, 0]
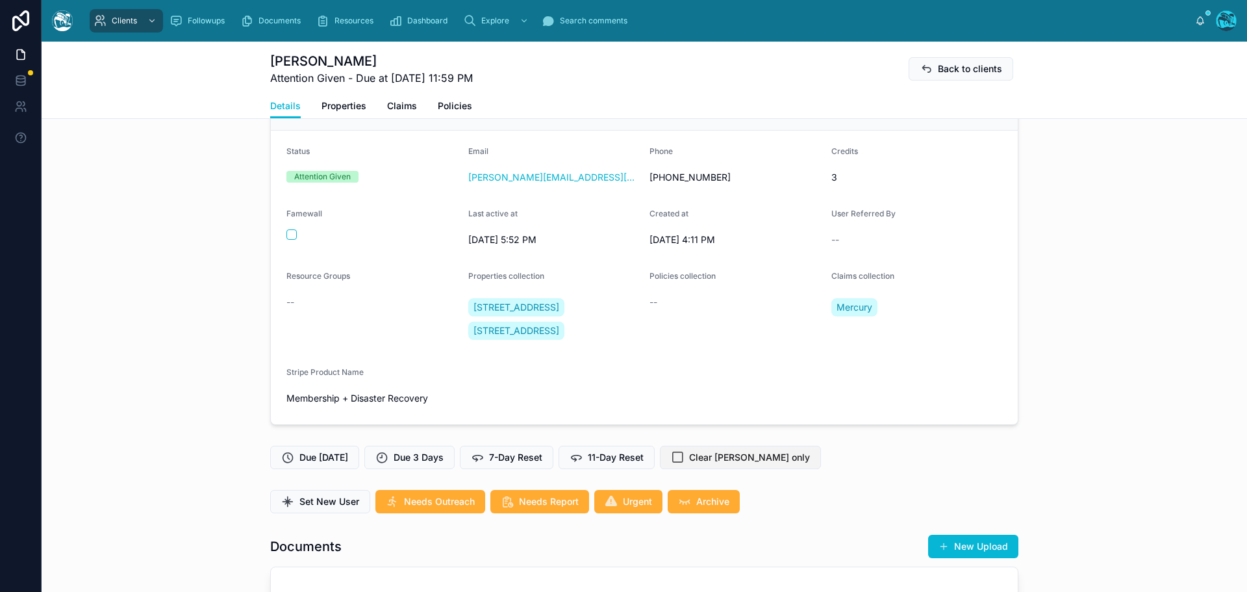
click at [722, 464] on span "Clear [PERSON_NAME] only" at bounding box center [749, 457] width 121 height 13
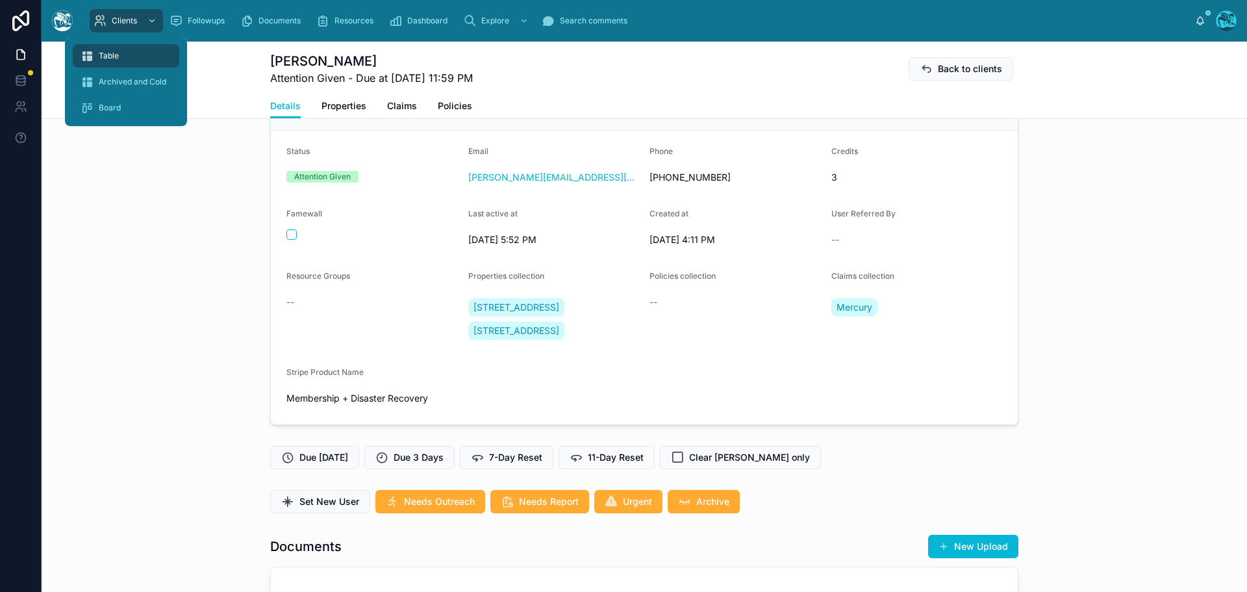
drag, startPoint x: 108, startPoint y: 53, endPoint x: 138, endPoint y: 121, distance: 73.9
click at [108, 53] on span "Table" at bounding box center [109, 56] width 20 height 10
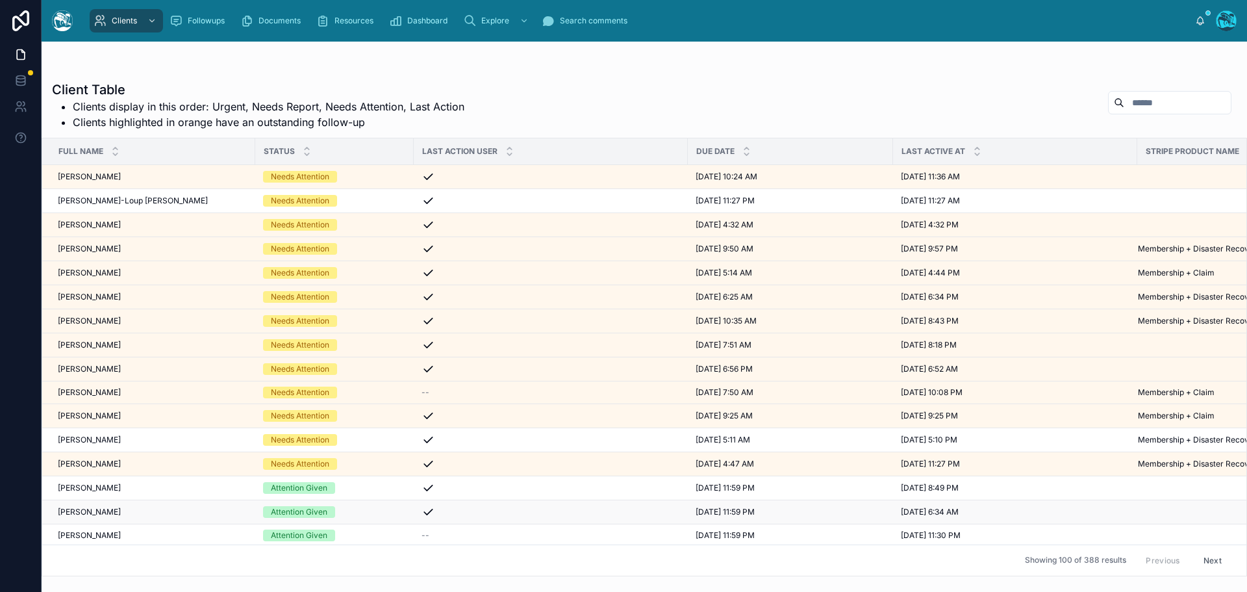
click at [162, 511] on div "[PERSON_NAME] [PERSON_NAME] [PERSON_NAME]" at bounding box center [153, 512] width 190 height 10
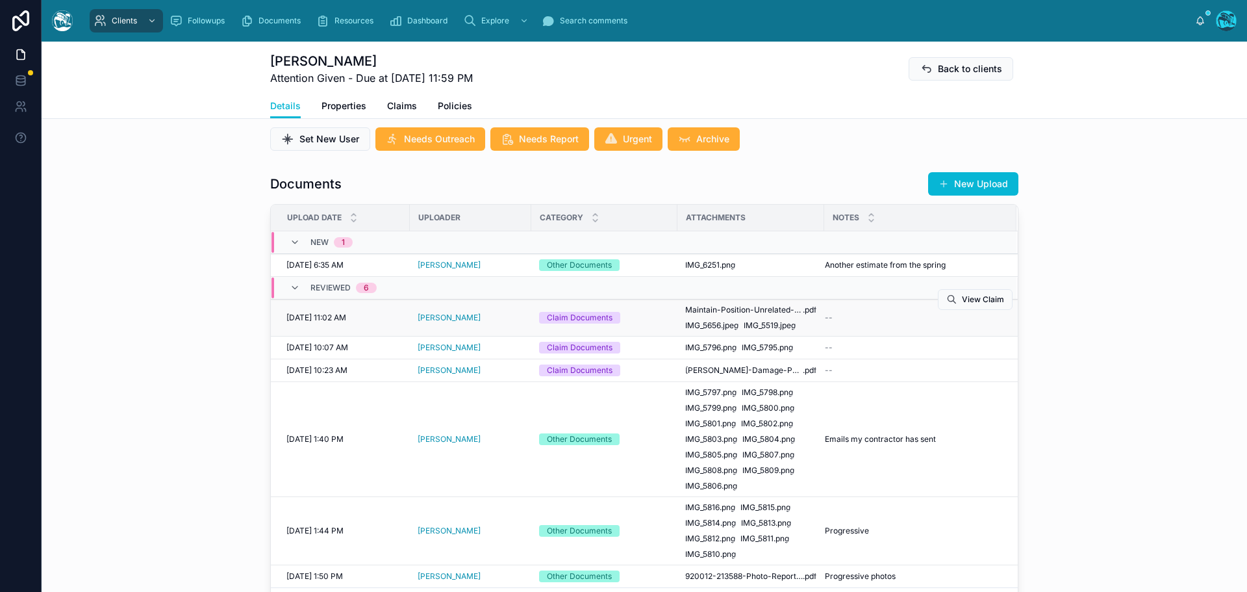
scroll to position [390, 0]
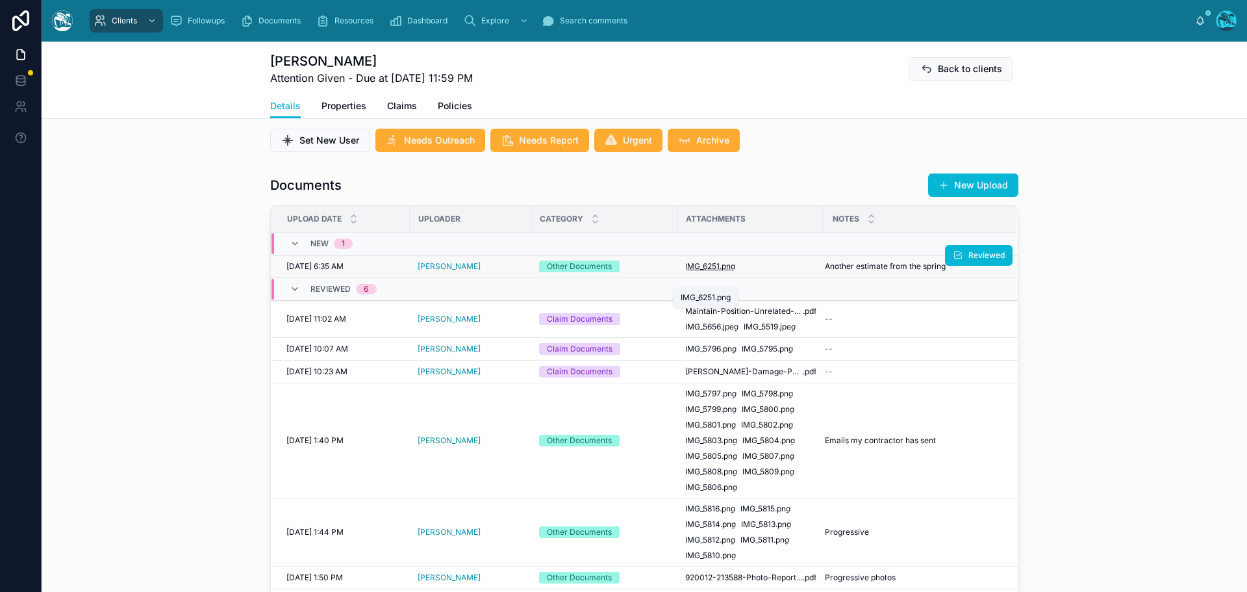
click at [722, 271] on span ".png" at bounding box center [728, 266] width 16 height 10
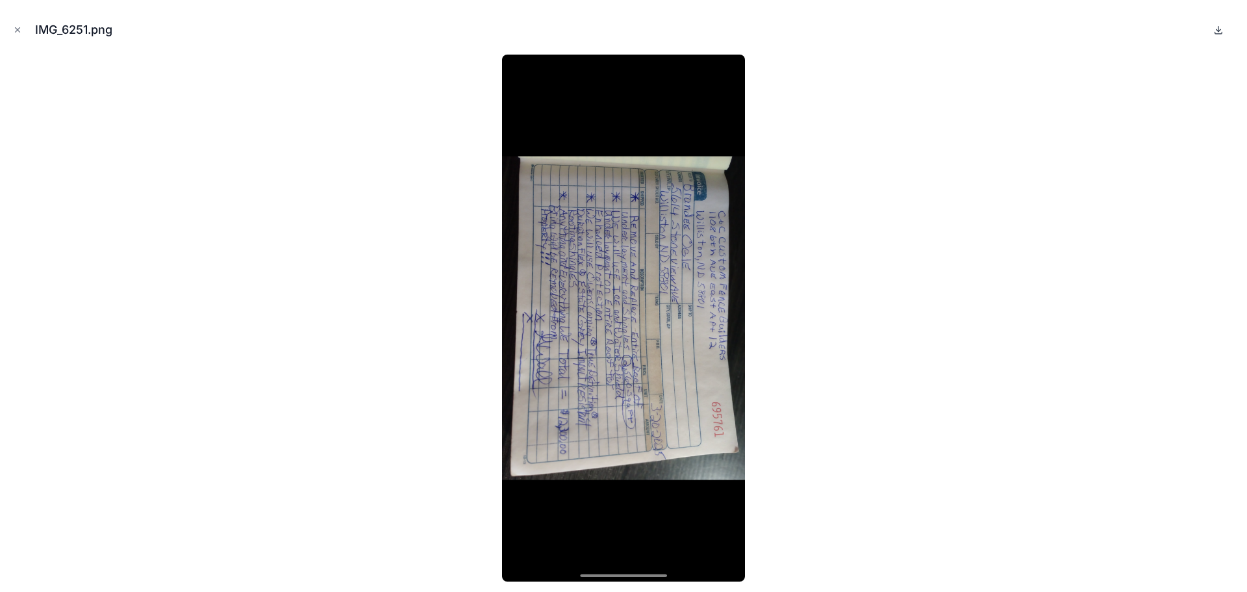
click at [1218, 31] on icon at bounding box center [1218, 30] width 5 height 2
drag, startPoint x: 16, startPoint y: 29, endPoint x: 284, endPoint y: 207, distance: 321.4
click at [16, 29] on icon "Close modal" at bounding box center [18, 30] width 5 height 5
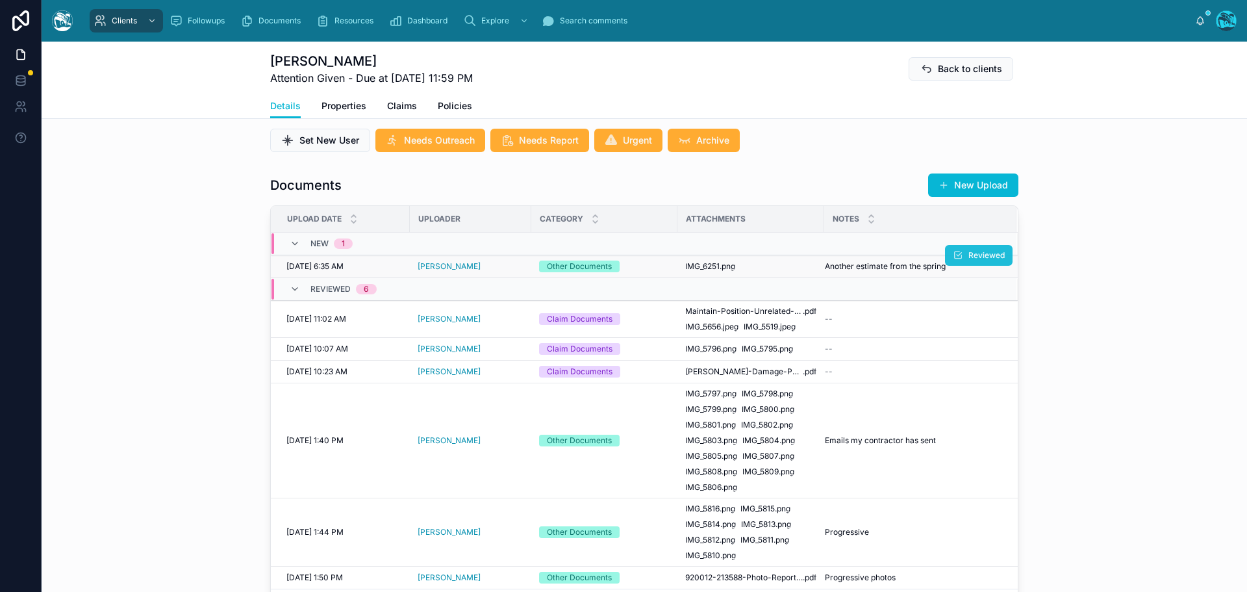
click at [968, 260] on span "Reviewed" at bounding box center [986, 255] width 36 height 10
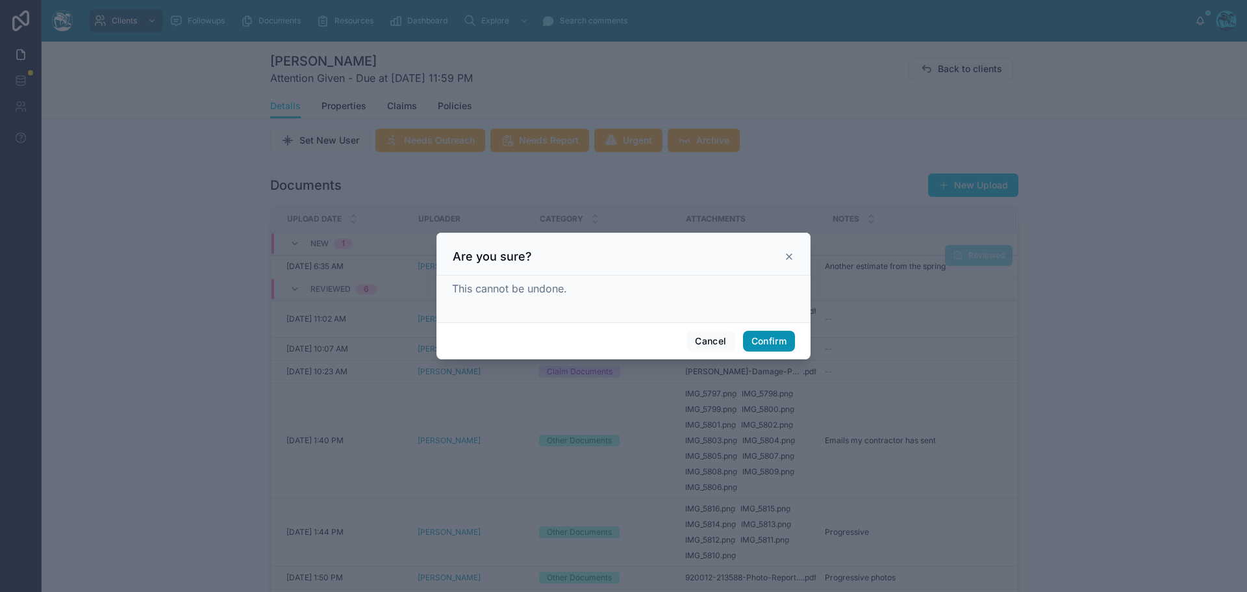
click at [765, 342] on button "Confirm" at bounding box center [769, 341] width 52 height 21
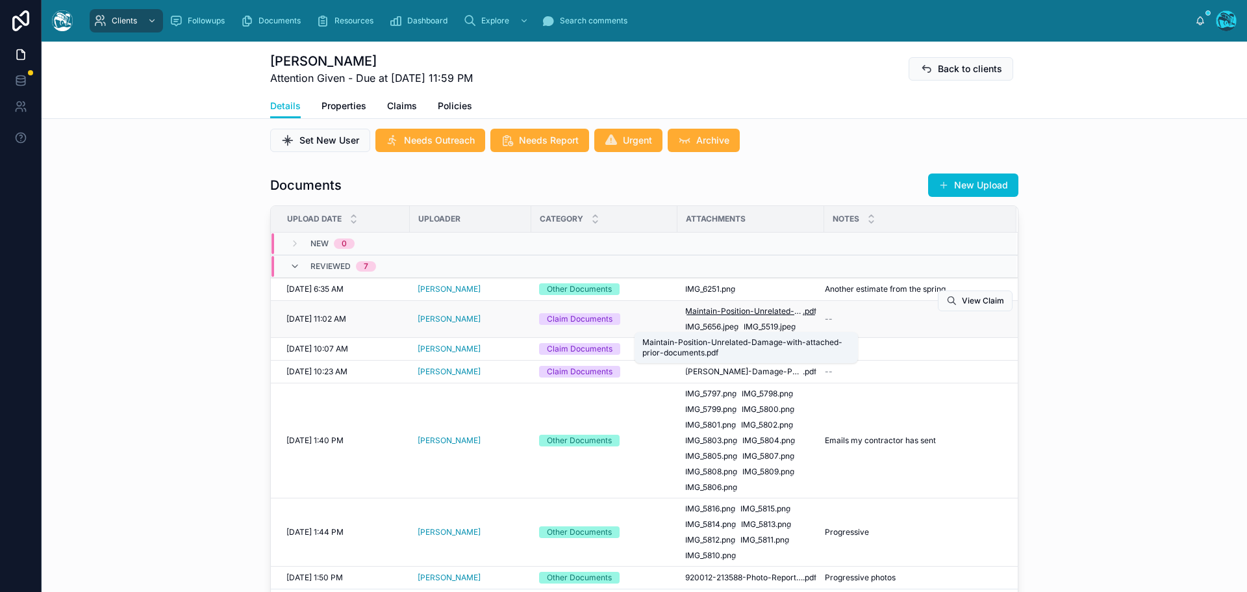
click at [752, 316] on span "Maintain-Position-Unrelated-Damage-with-attached-prior-documents" at bounding box center [744, 311] width 118 height 10
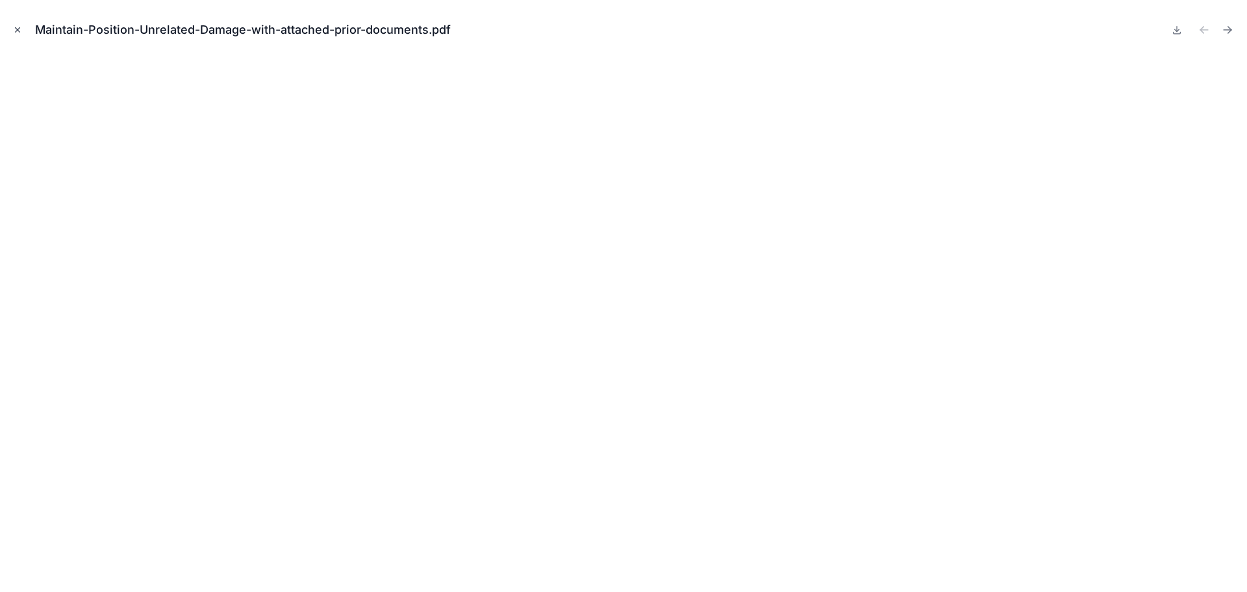
click at [14, 27] on icon "Close modal" at bounding box center [17, 29] width 9 height 9
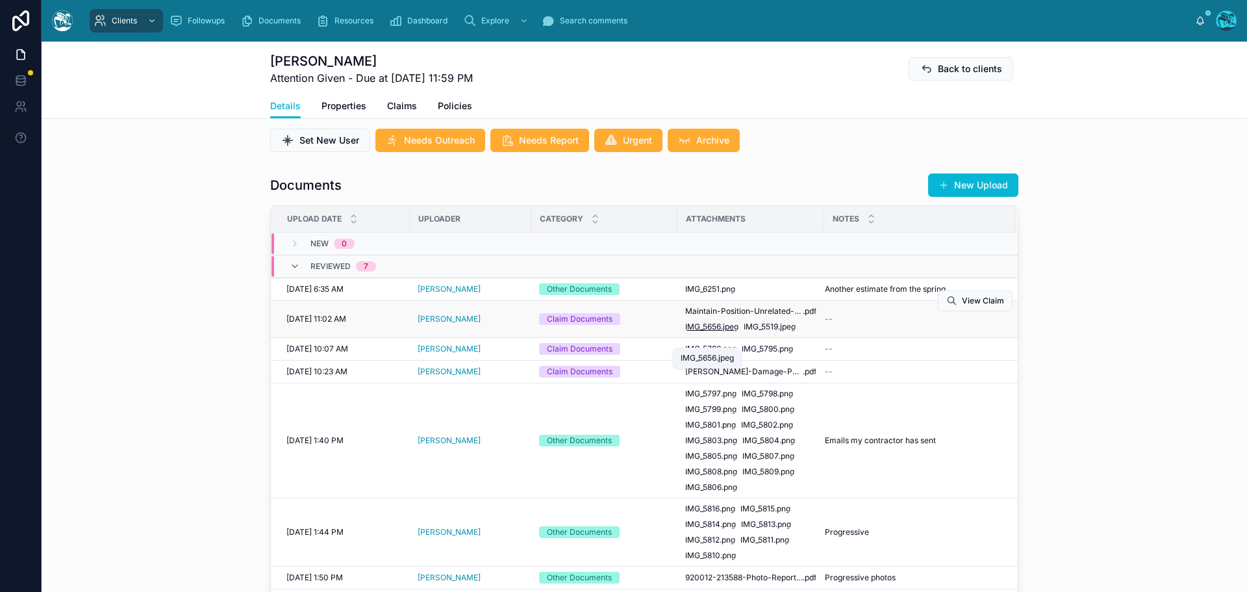
click at [695, 332] on span "IMG_5656" at bounding box center [703, 326] width 36 height 10
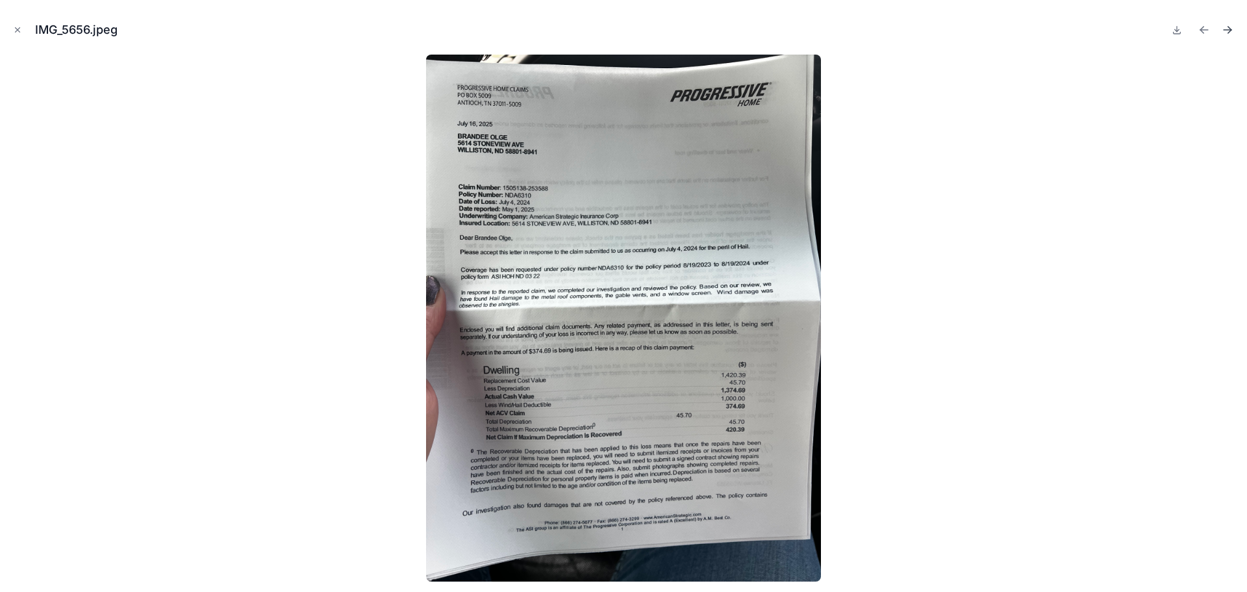
click at [1229, 29] on icon "Next file" at bounding box center [1227, 29] width 13 height 13
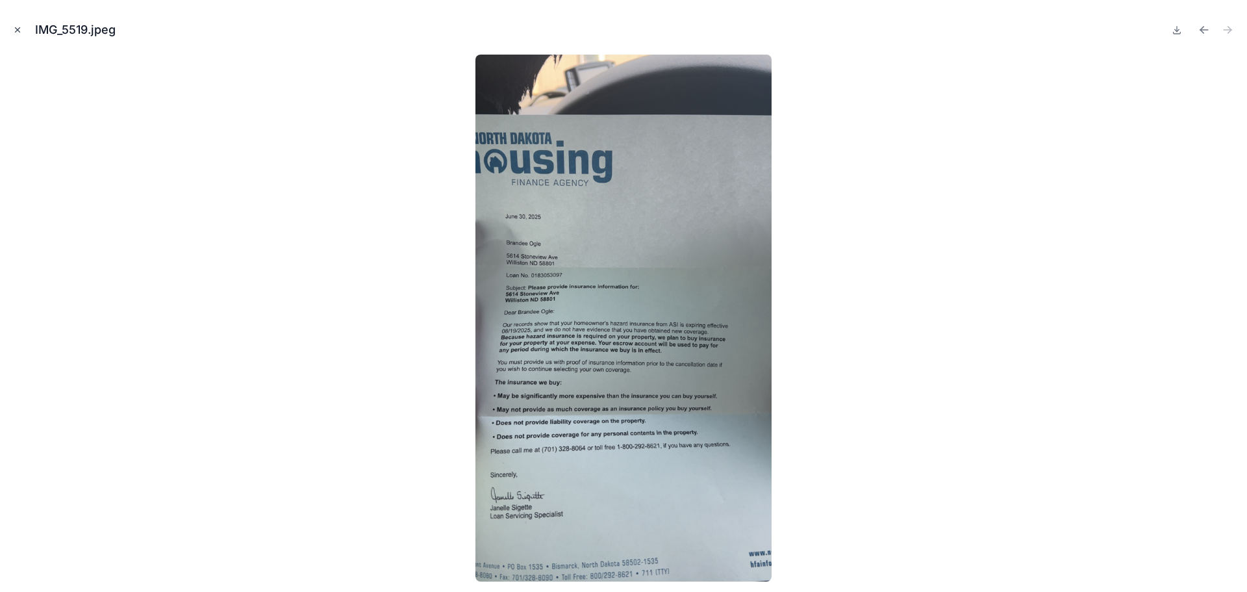
click at [16, 31] on icon "Close modal" at bounding box center [17, 29] width 9 height 9
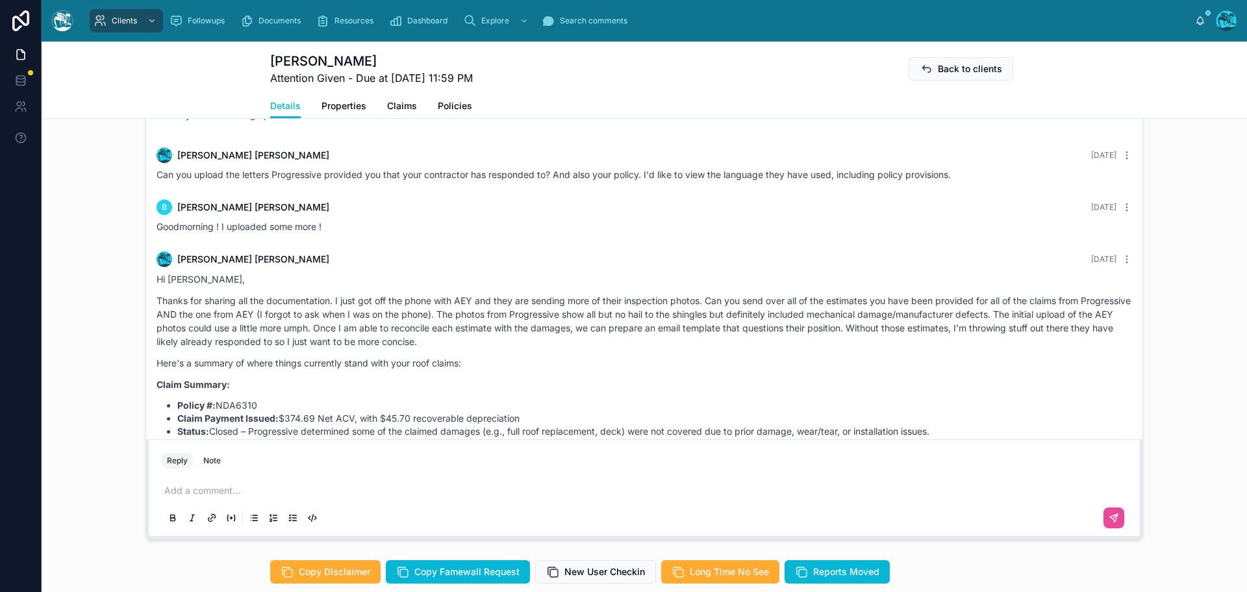
scroll to position [740, 0]
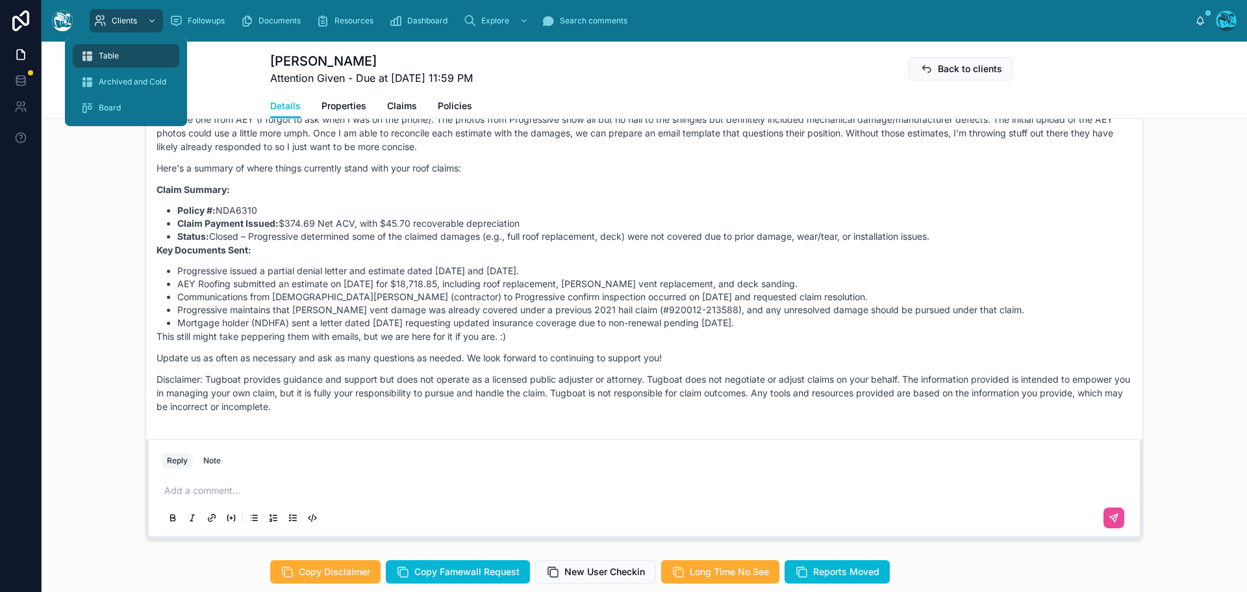
click at [116, 55] on span "Table" at bounding box center [109, 56] width 20 height 10
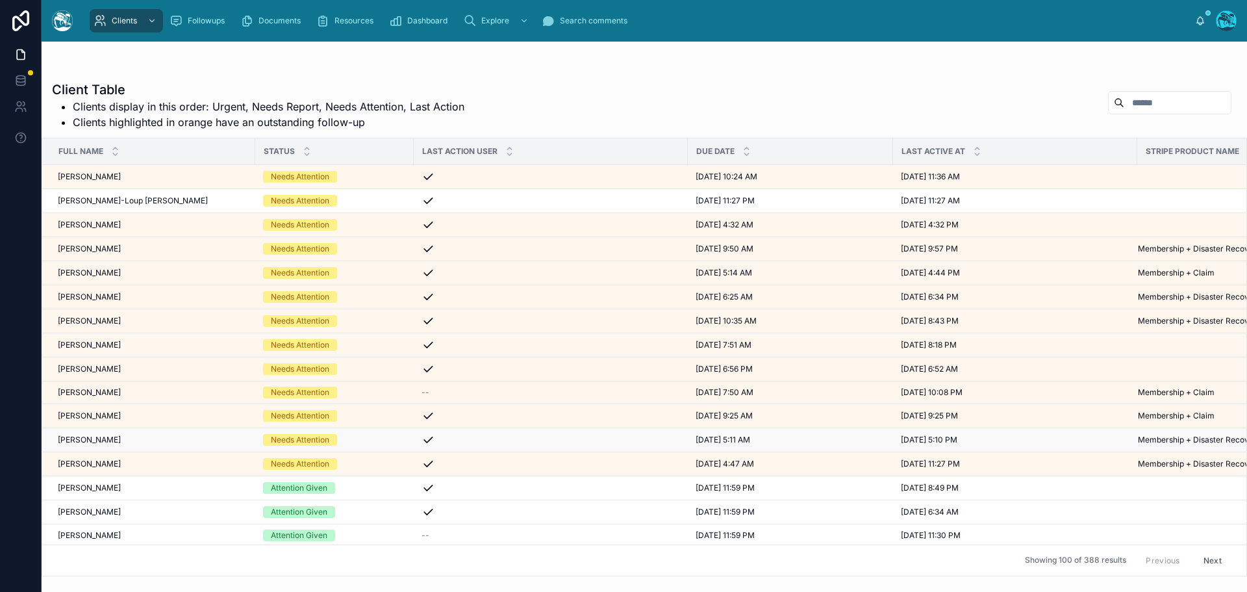
click at [134, 439] on div "[PERSON_NAME] [PERSON_NAME]" at bounding box center [153, 439] width 190 height 10
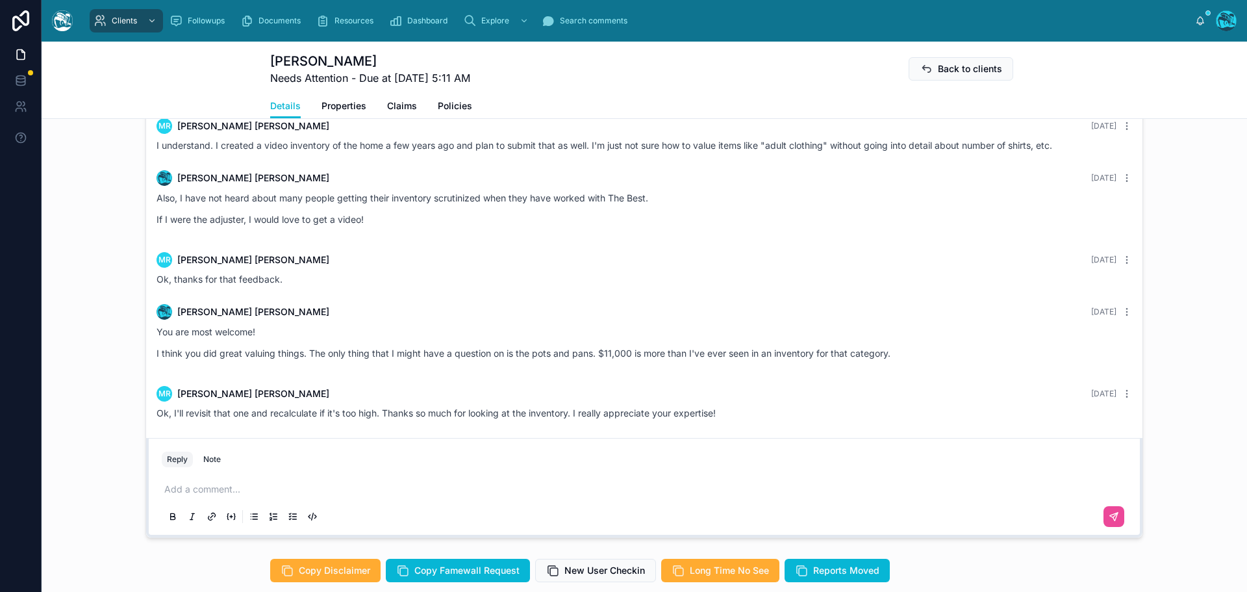
scroll to position [714, 0]
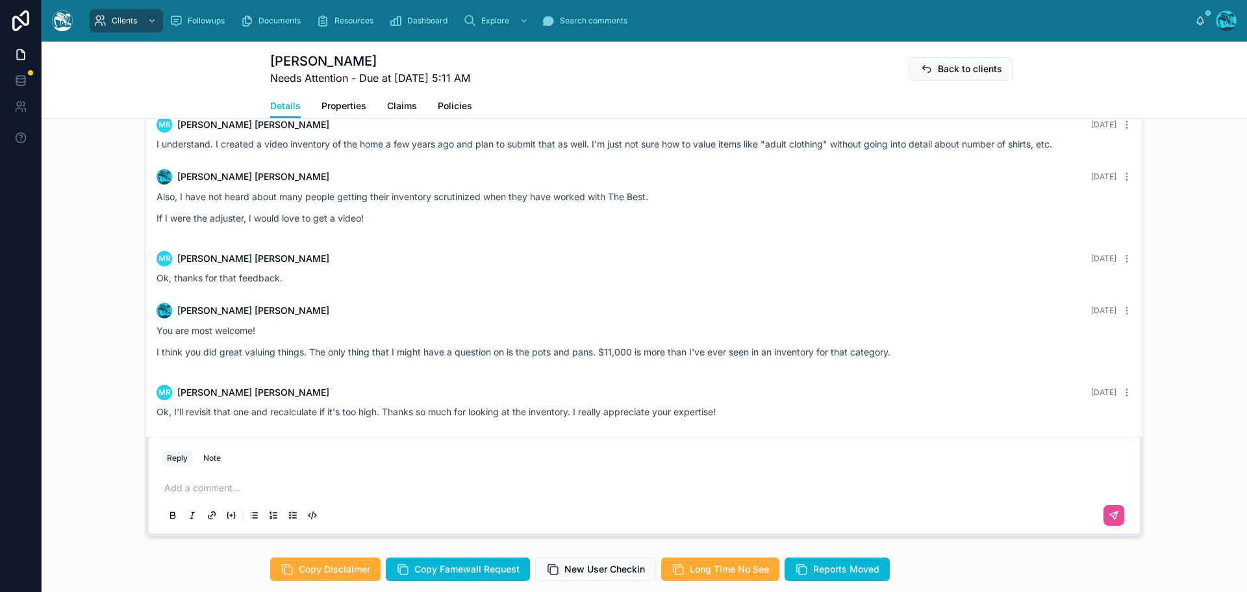
click at [191, 488] on p at bounding box center [646, 487] width 965 height 13
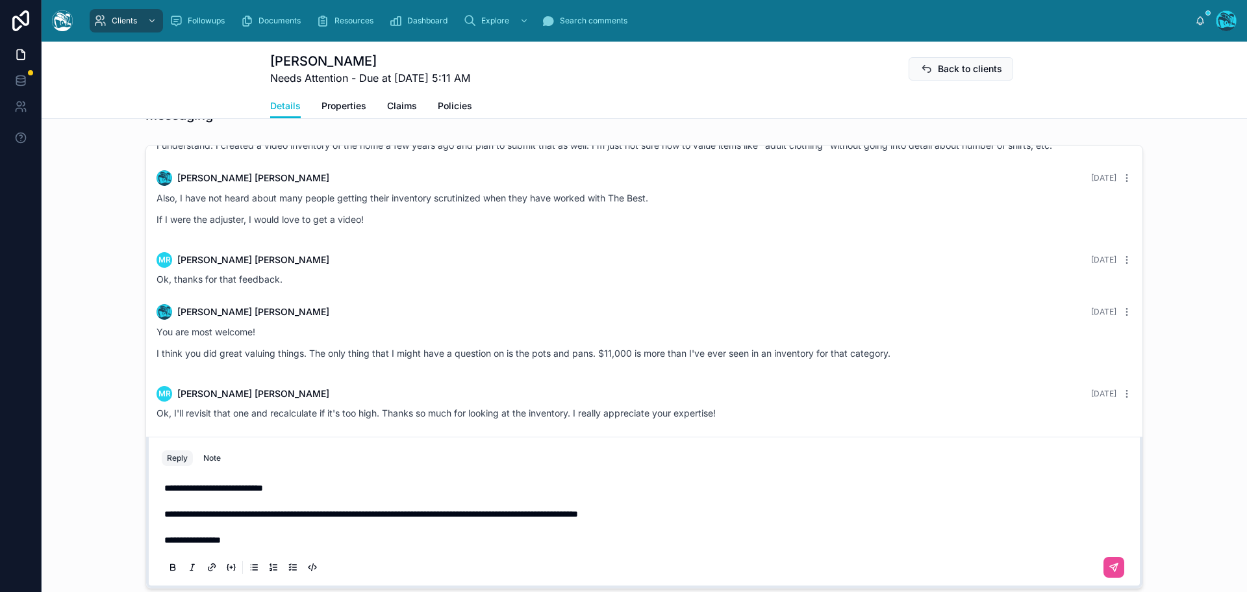
scroll to position [770, 0]
click at [1110, 565] on icon at bounding box center [1114, 567] width 8 height 8
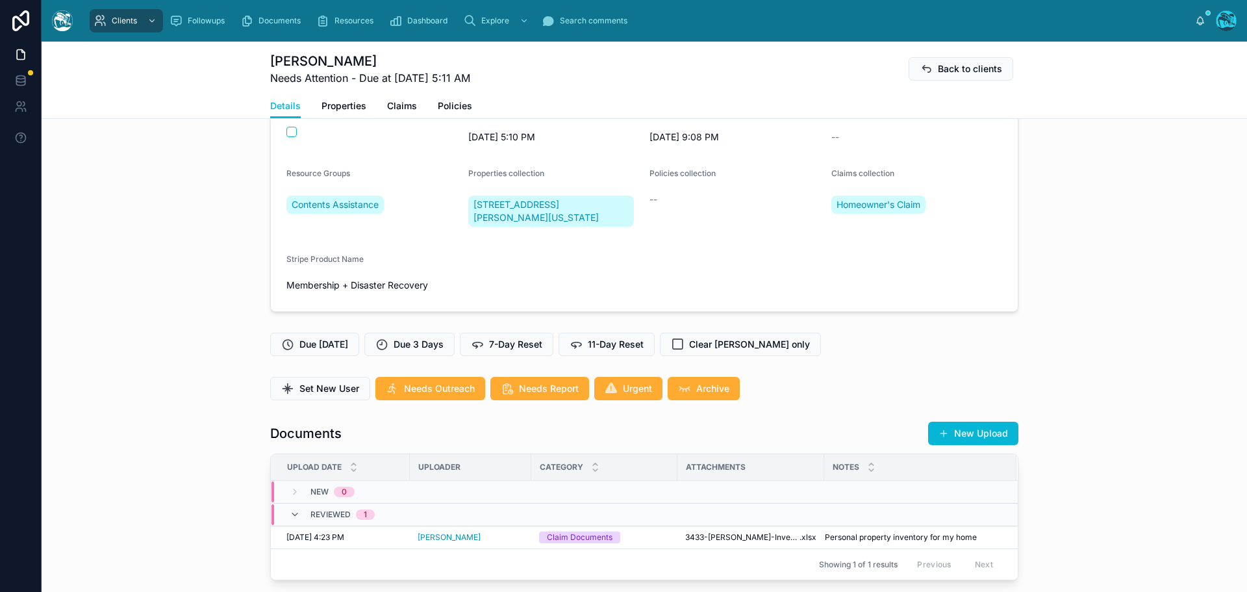
scroll to position [78, 0]
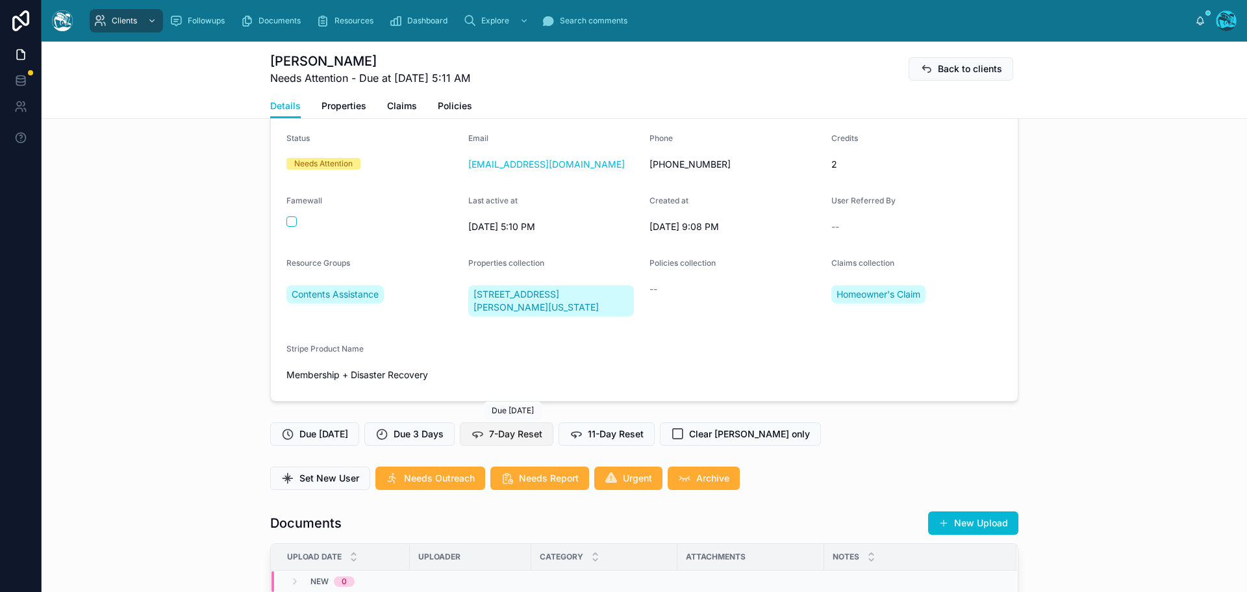
click at [537, 437] on span "7-Day Reset" at bounding box center [515, 433] width 53 height 13
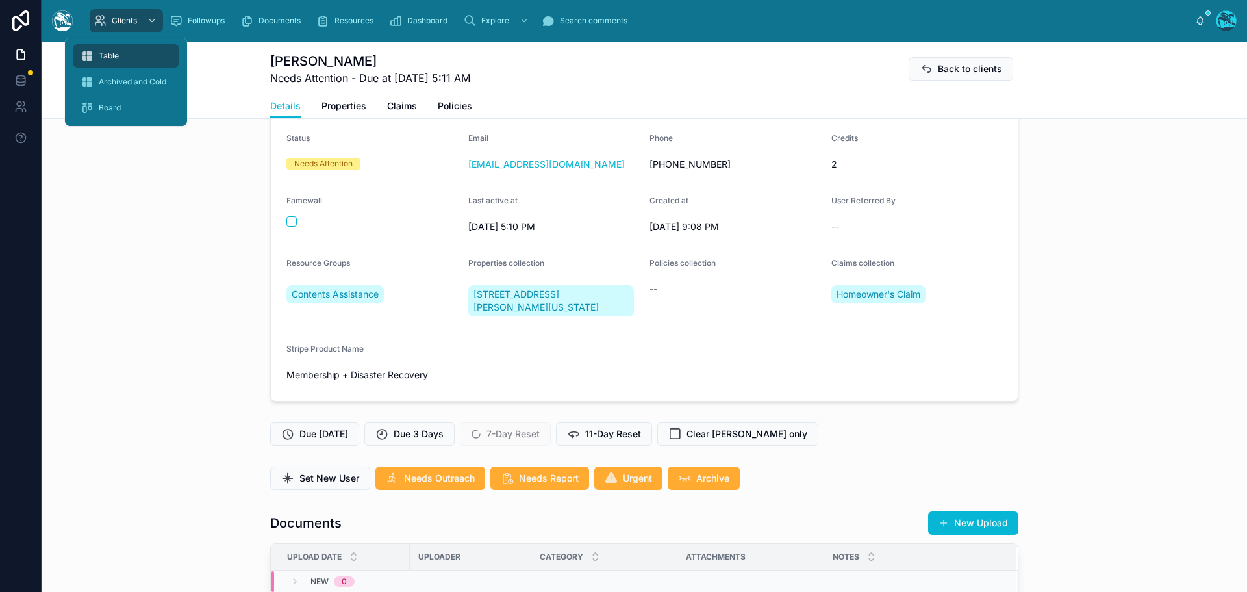
click at [118, 53] on span "Table" at bounding box center [109, 56] width 20 height 10
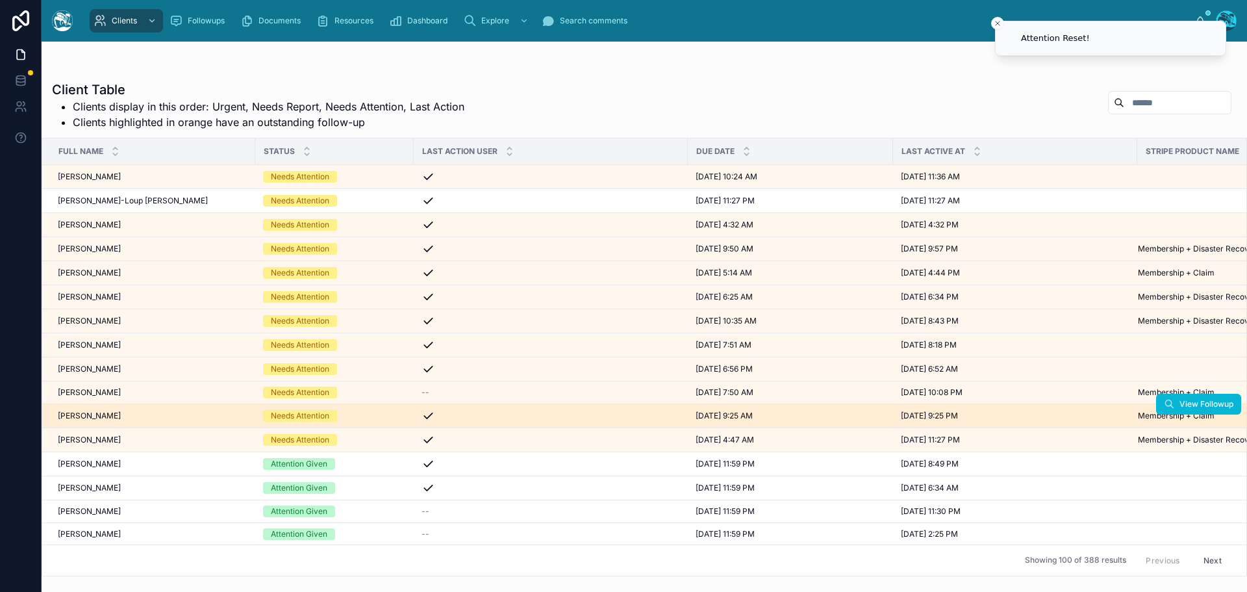
click at [157, 414] on div "[PERSON_NAME] [PERSON_NAME]" at bounding box center [153, 415] width 190 height 10
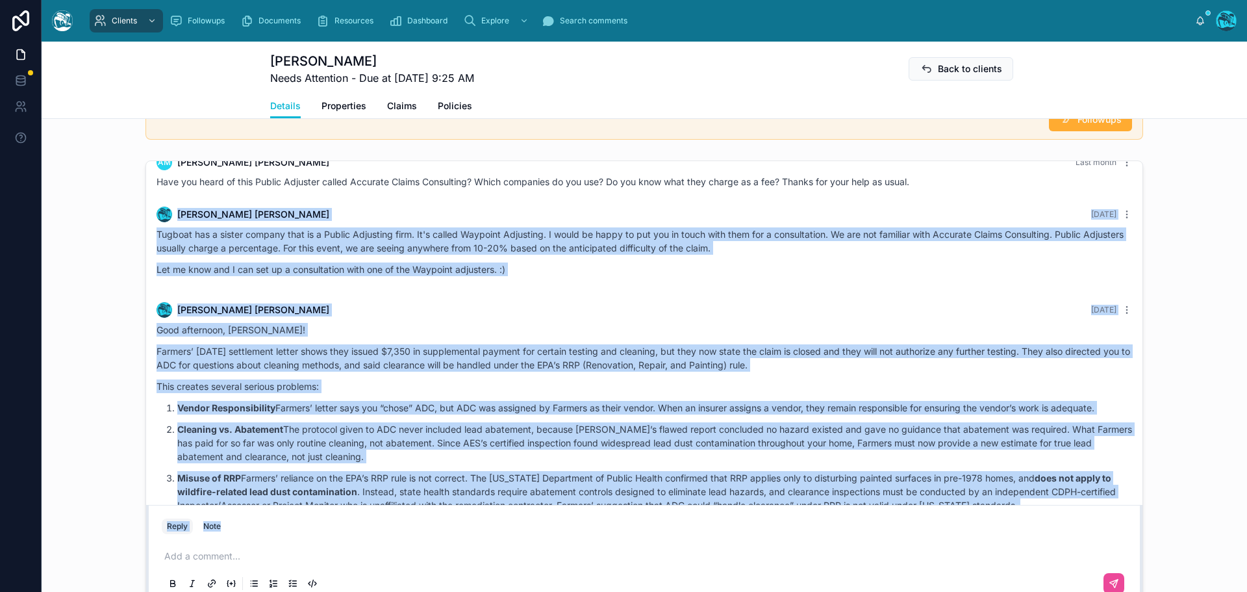
scroll to position [3379, 0]
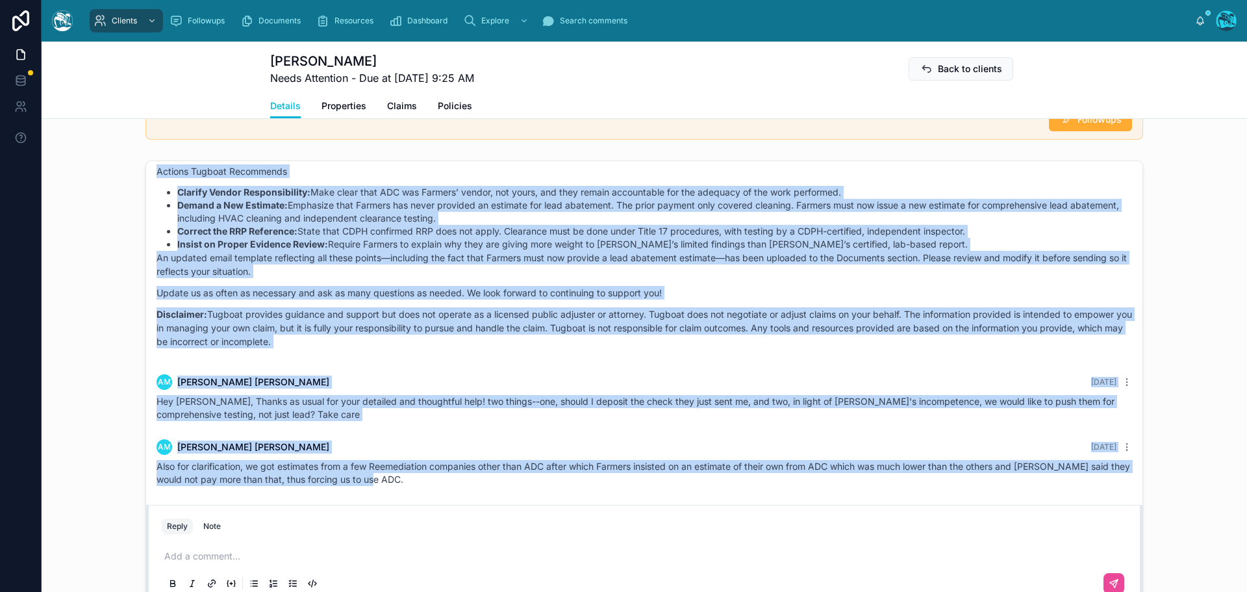
drag, startPoint x: 935, startPoint y: 279, endPoint x: 937, endPoint y: 494, distance: 215.6
copy div "Loremi Dolor 8 sita con Adipisc eli s doeius tempori utla et d Magnaa Enimadmin…"
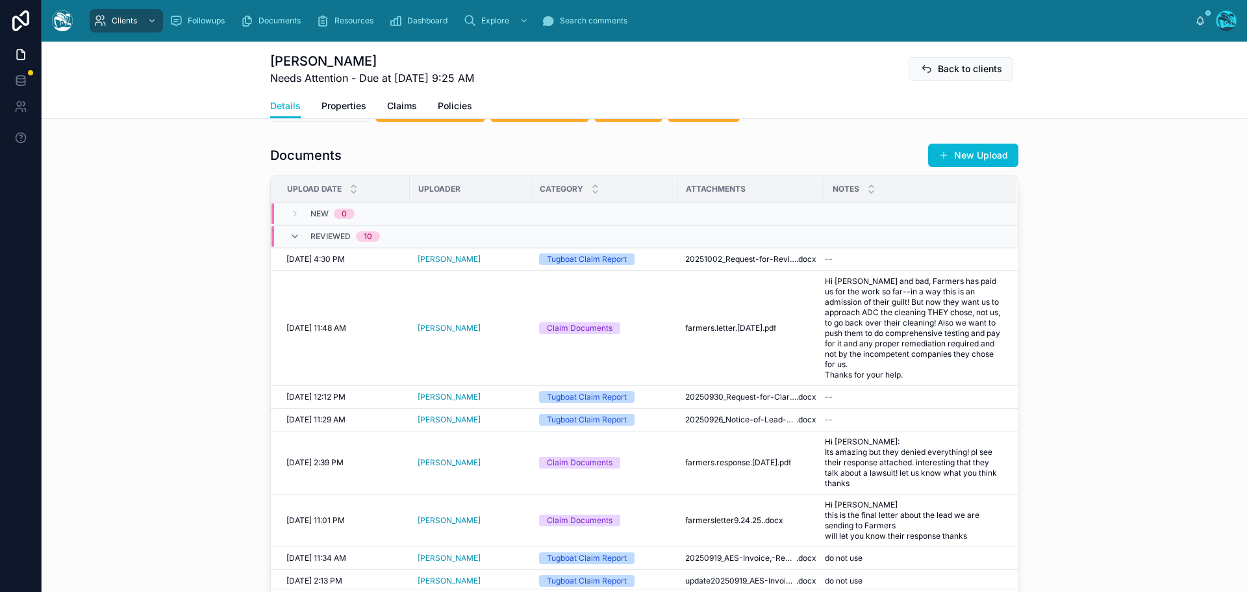
scroll to position [455, 0]
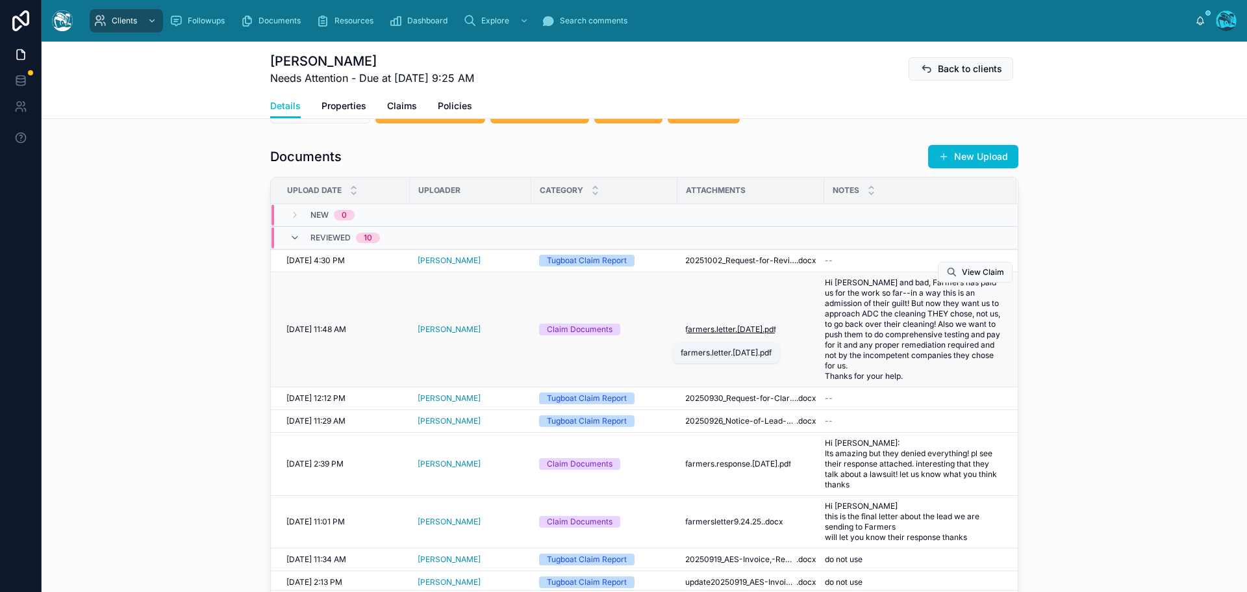
click at [746, 334] on span "farmers.letter.[DATE]" at bounding box center [723, 329] width 77 height 10
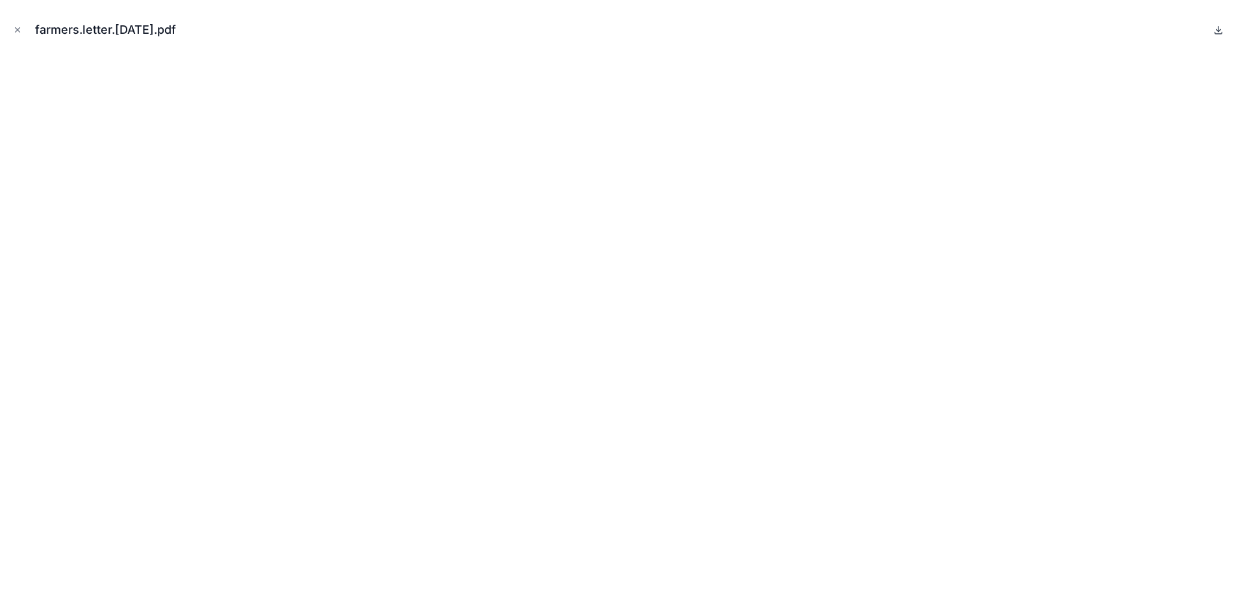
click at [1220, 28] on icon at bounding box center [1218, 30] width 10 height 10
click at [16, 29] on icon "Close modal" at bounding box center [18, 30] width 5 height 5
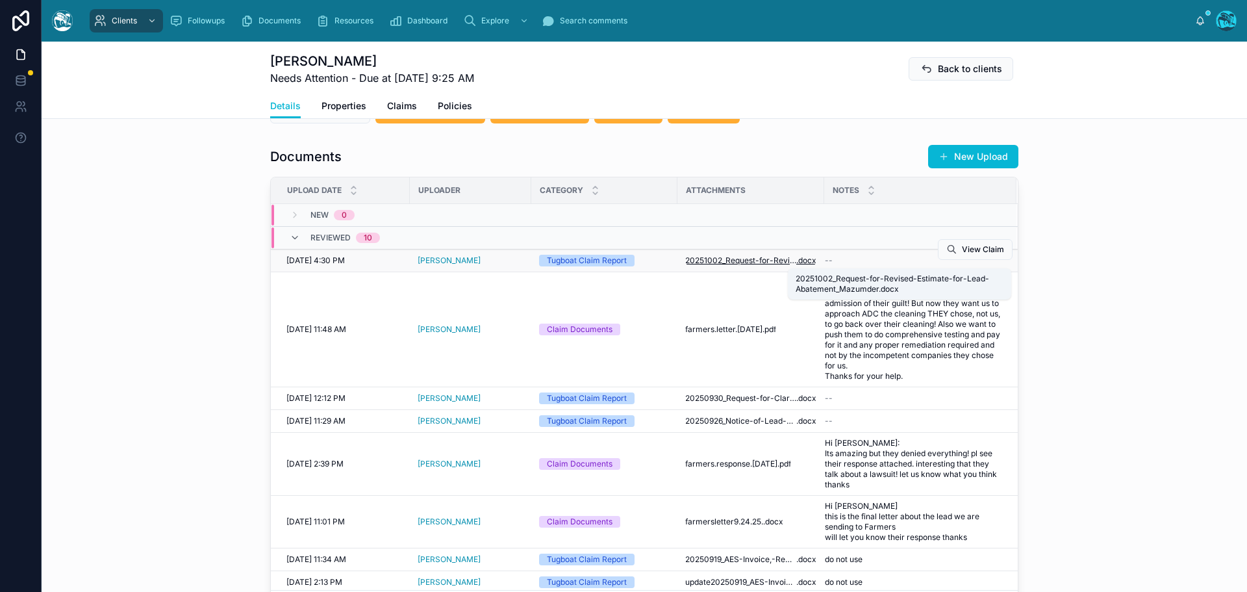
click at [703, 258] on span "20251002_Request-for-Revised-Estimate-for-Lead-Abatement_Mazumder" at bounding box center [740, 260] width 111 height 10
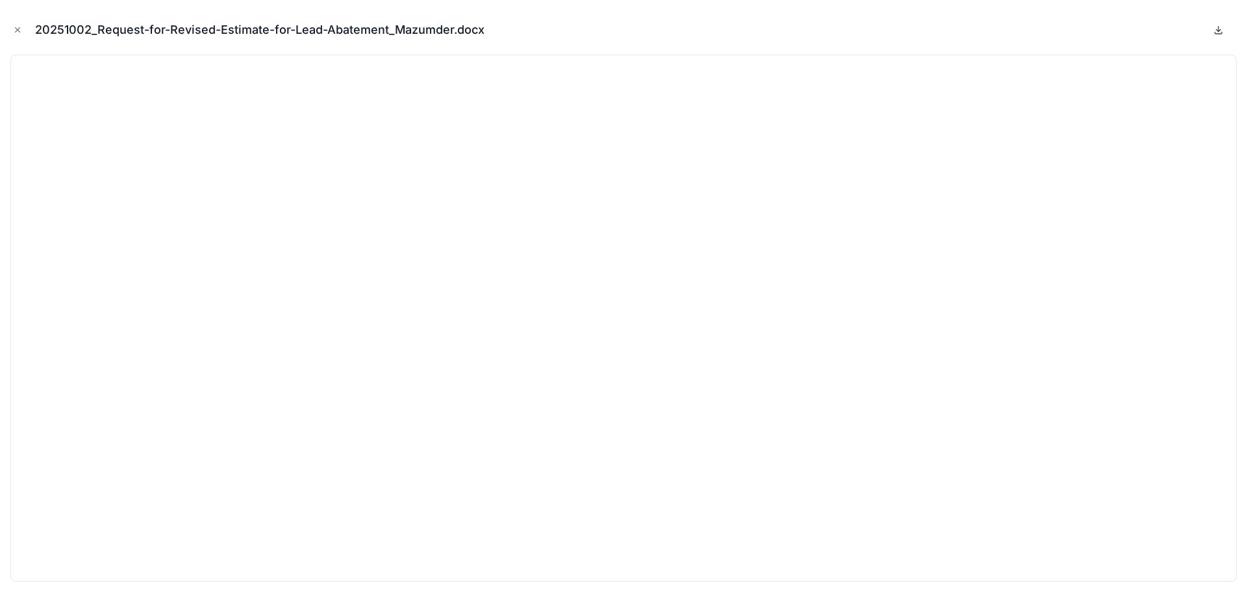
click at [1219, 28] on icon at bounding box center [1218, 30] width 10 height 10
click at [16, 28] on icon "Close modal" at bounding box center [18, 30] width 5 height 5
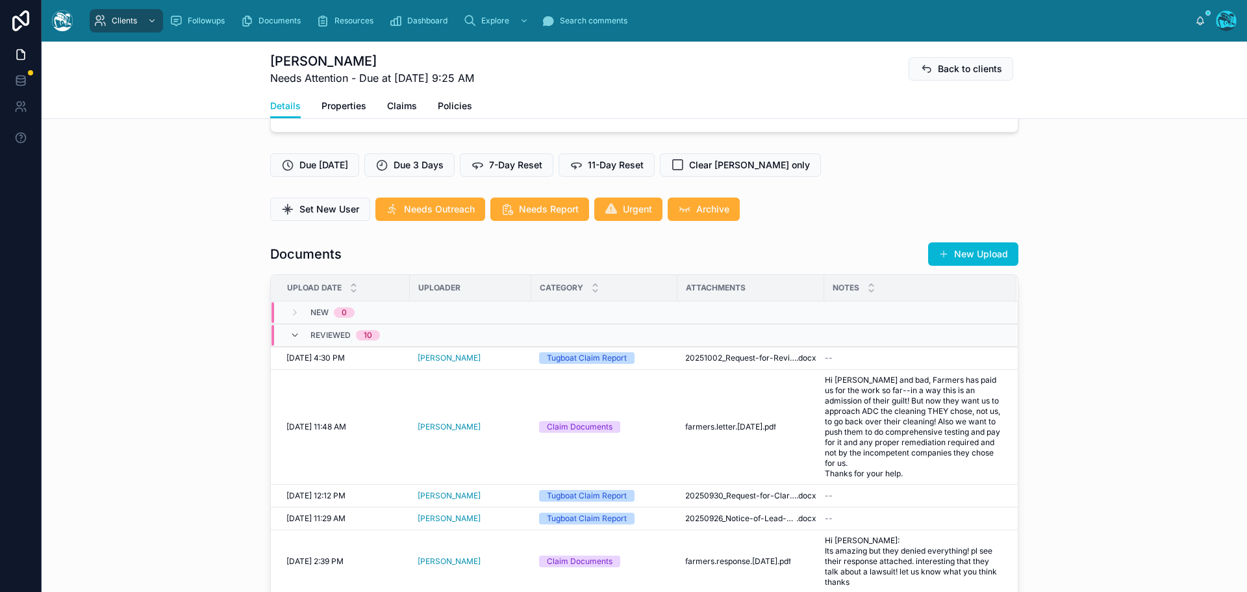
scroll to position [390, 0]
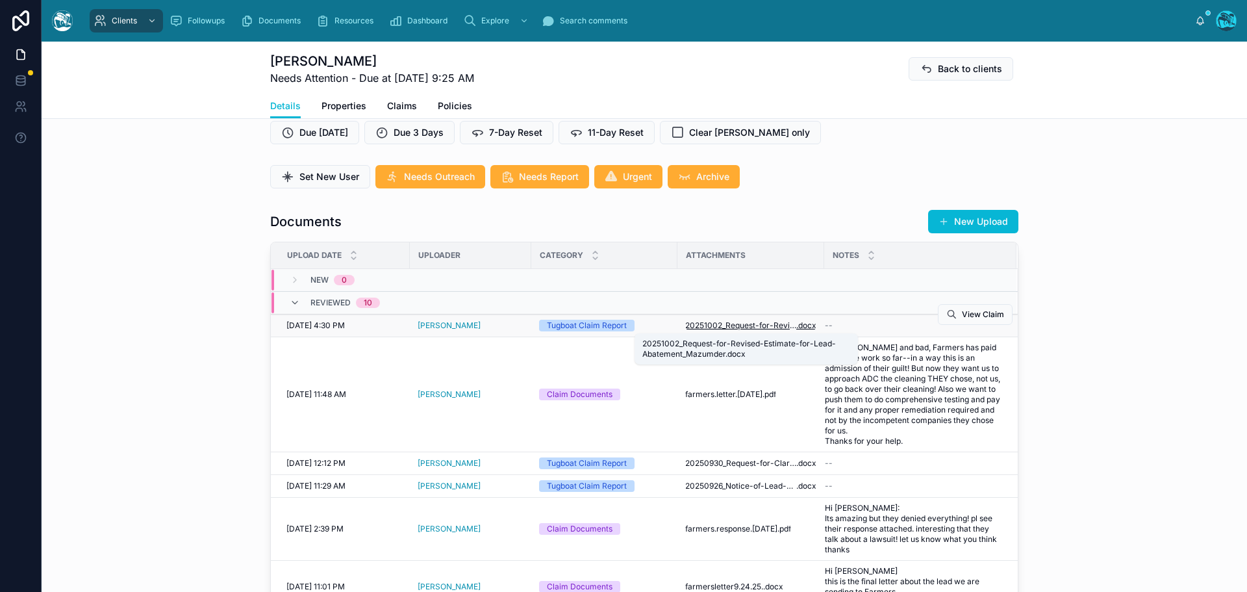
click at [741, 322] on span "20251002_Request-for-Revised-Estimate-for-Lead-Abatement_Mazumder" at bounding box center [740, 325] width 111 height 10
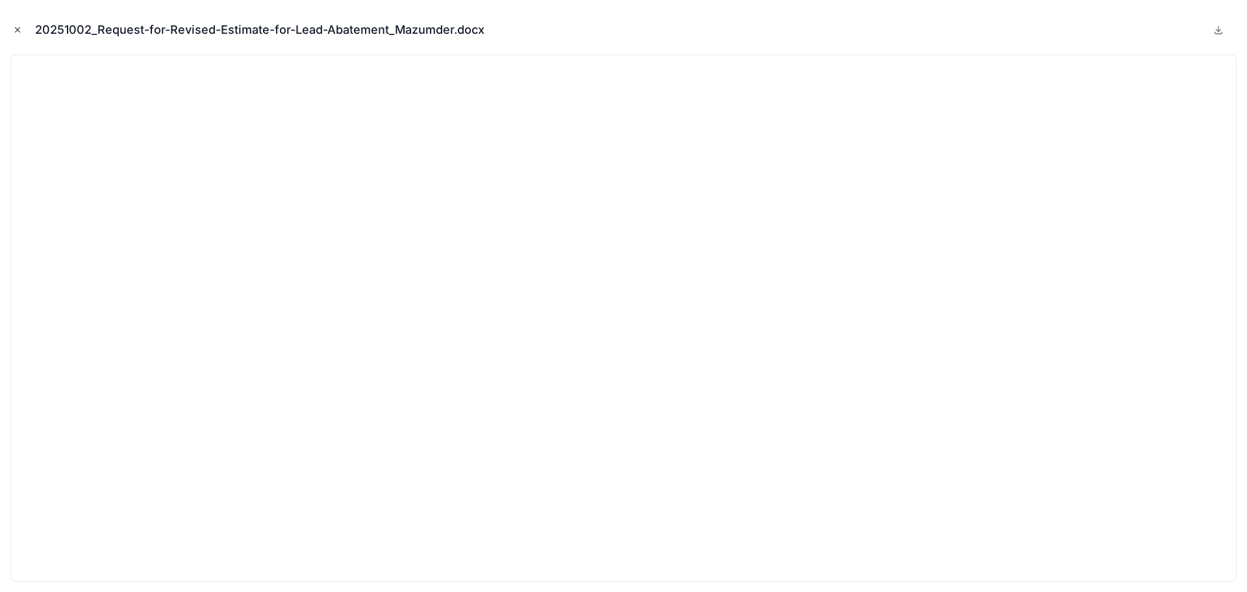
click at [14, 31] on icon "Close modal" at bounding box center [17, 29] width 9 height 9
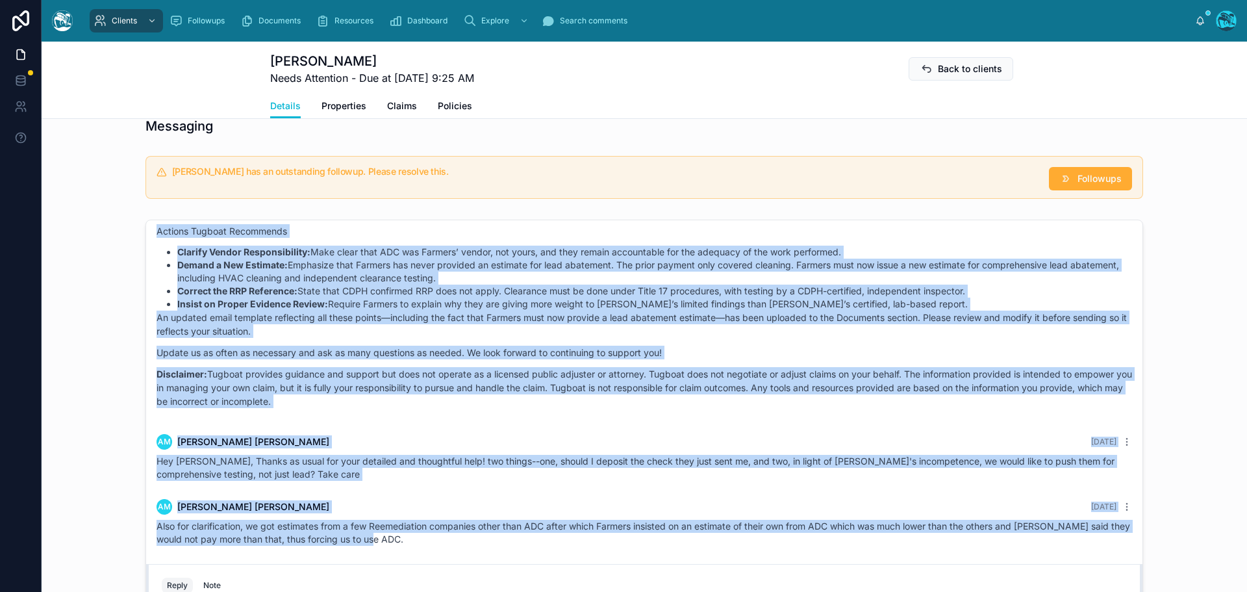
scroll to position [1039, 0]
